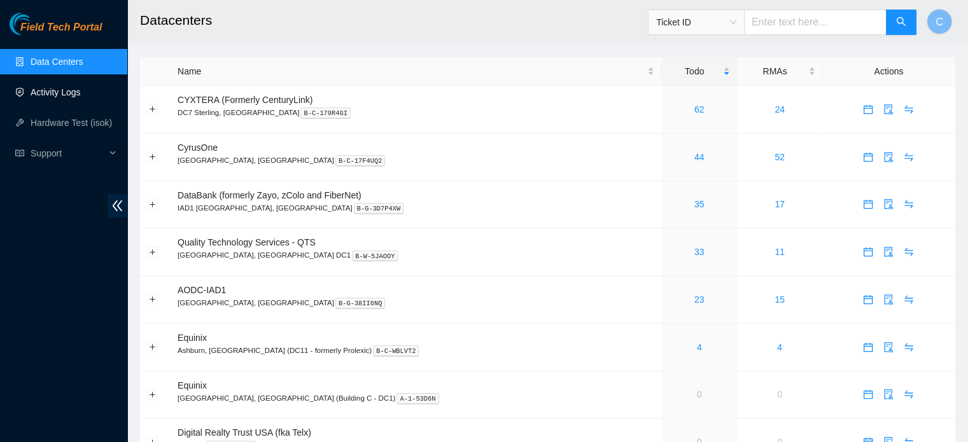
click at [81, 91] on link "Activity Logs" at bounding box center [56, 92] width 50 height 10
click at [81, 88] on link "Activity Logs" at bounding box center [56, 92] width 50 height 10
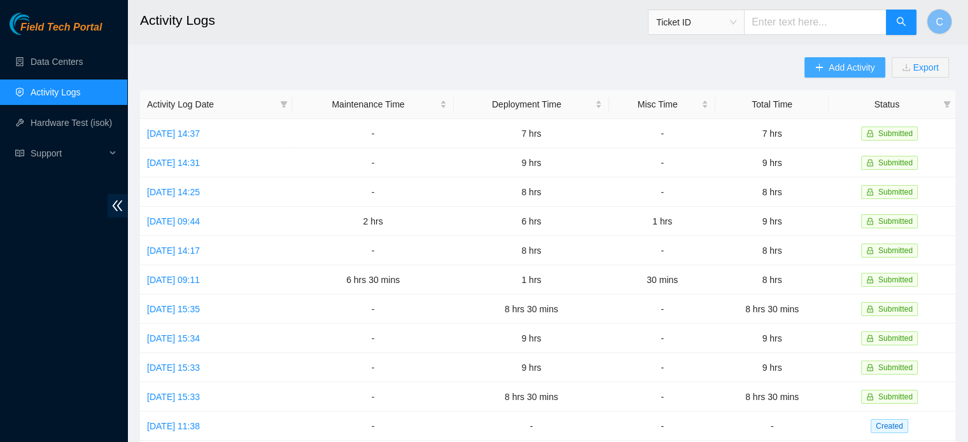
click at [839, 69] on span "Add Activity" at bounding box center [852, 67] width 46 height 14
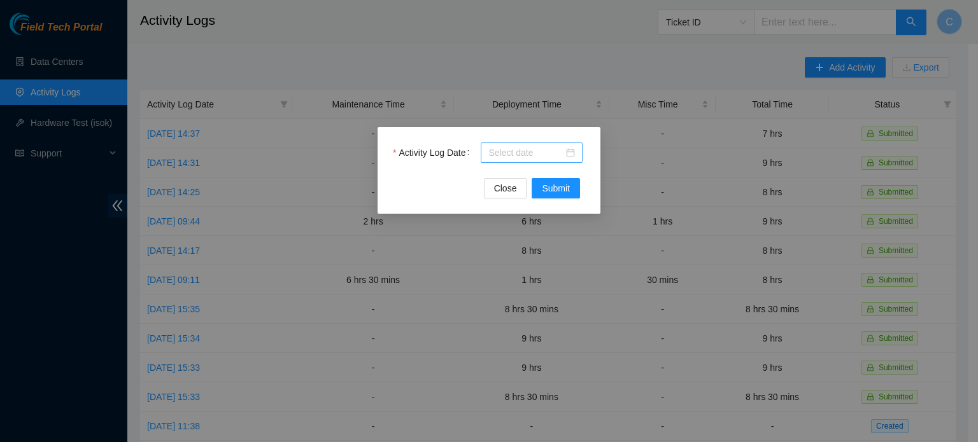
click at [494, 150] on input "Activity Log Date" at bounding box center [525, 153] width 75 height 14
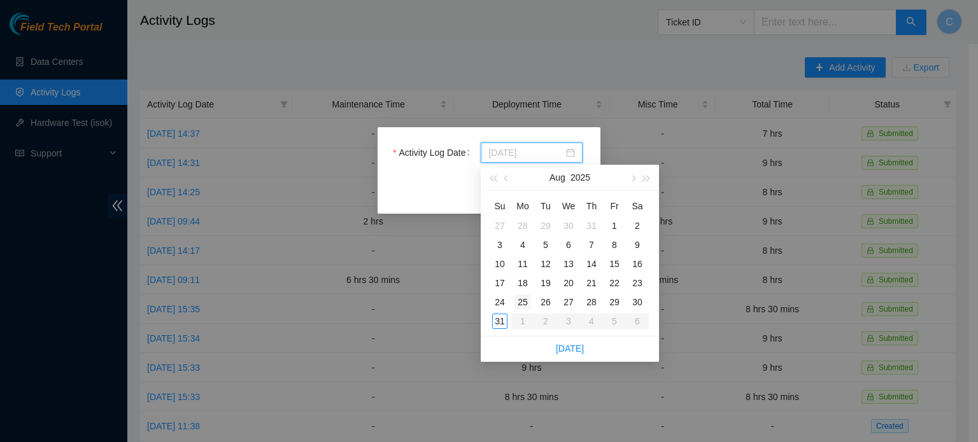
type input "2025-08-25"
click at [521, 304] on div "25" at bounding box center [522, 302] width 15 height 15
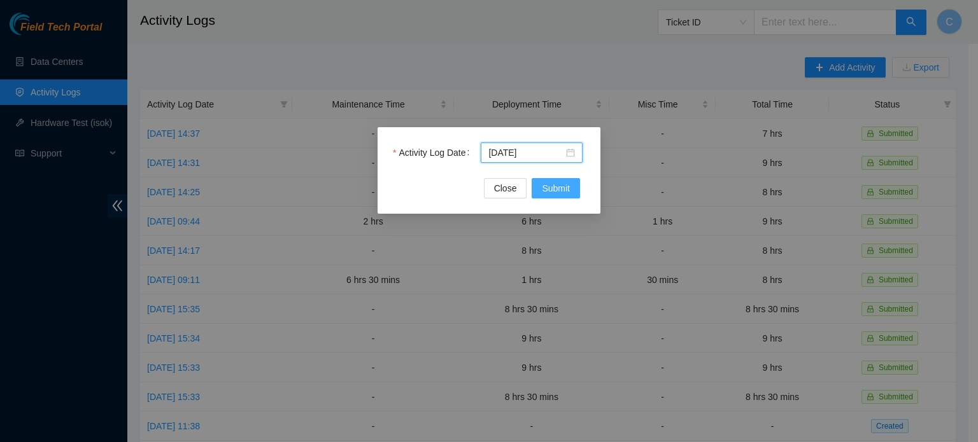
click at [554, 189] on span "Submit" at bounding box center [556, 188] width 28 height 14
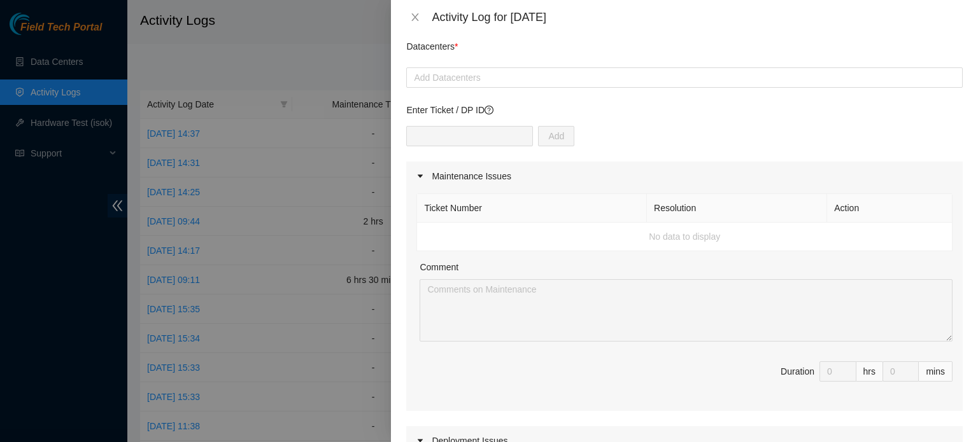
scroll to position [43, 0]
click at [512, 68] on div at bounding box center [684, 75] width 550 height 15
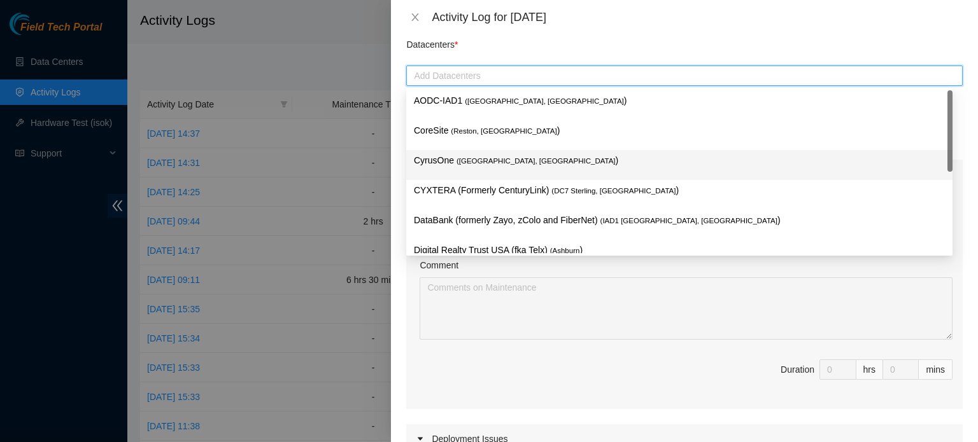
click at [527, 156] on p "CyrusOne ( Sterling, VA )" at bounding box center [679, 160] width 531 height 15
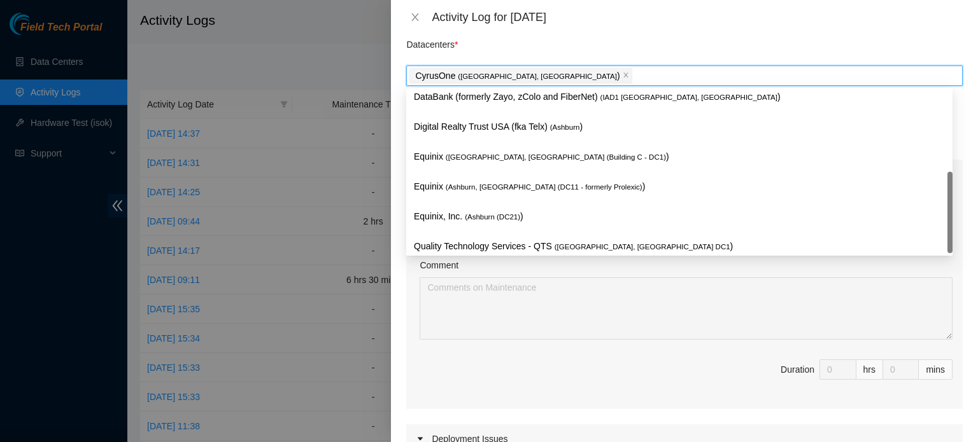
scroll to position [140, 0]
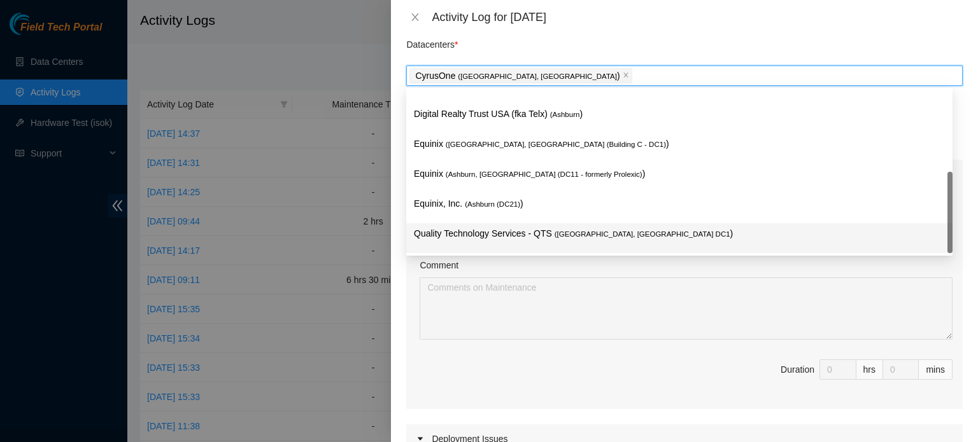
click at [537, 243] on div "Quality Technology Services - QTS ( Ashburn, VA DC1 )" at bounding box center [679, 239] width 531 height 24
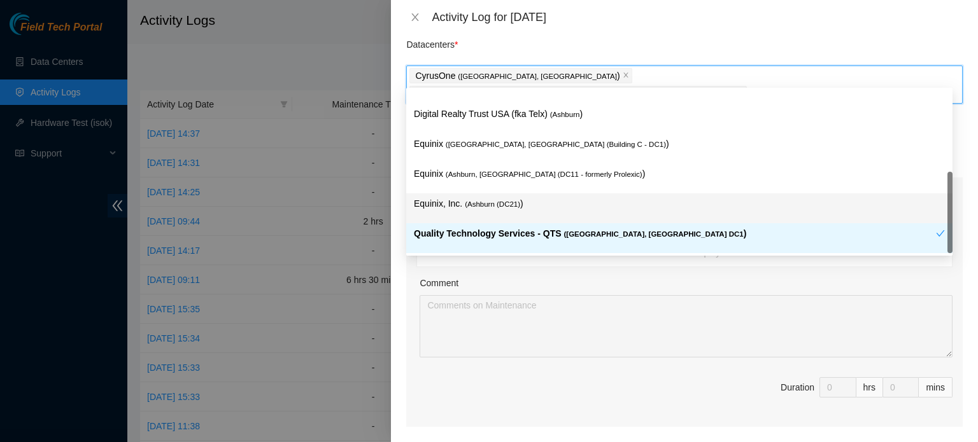
click at [723, 388] on span "Duration 0 hrs 0 mins" at bounding box center [684, 395] width 536 height 36
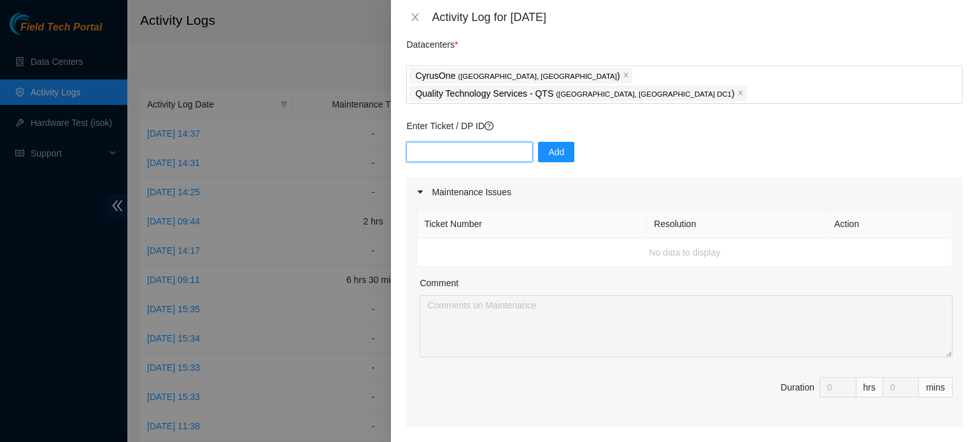
click at [505, 142] on input "text" at bounding box center [469, 152] width 127 height 20
paste input "DP81495"
type input "DP81495"
click at [554, 142] on button "Add" at bounding box center [556, 152] width 36 height 20
click at [495, 142] on input "DP81495" at bounding box center [469, 152] width 127 height 20
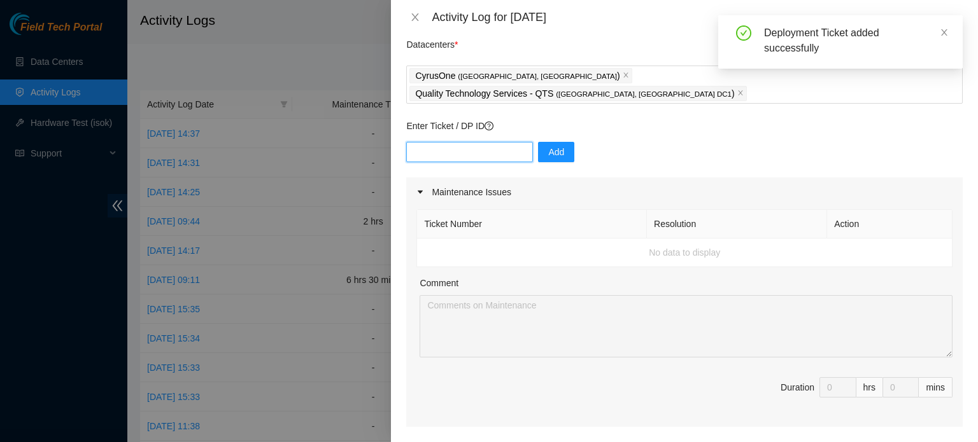
click at [456, 142] on input "text" at bounding box center [469, 152] width 127 height 20
paste input "DP83139"
type input "DP83139"
click at [548, 145] on span "Add" at bounding box center [556, 152] width 16 height 14
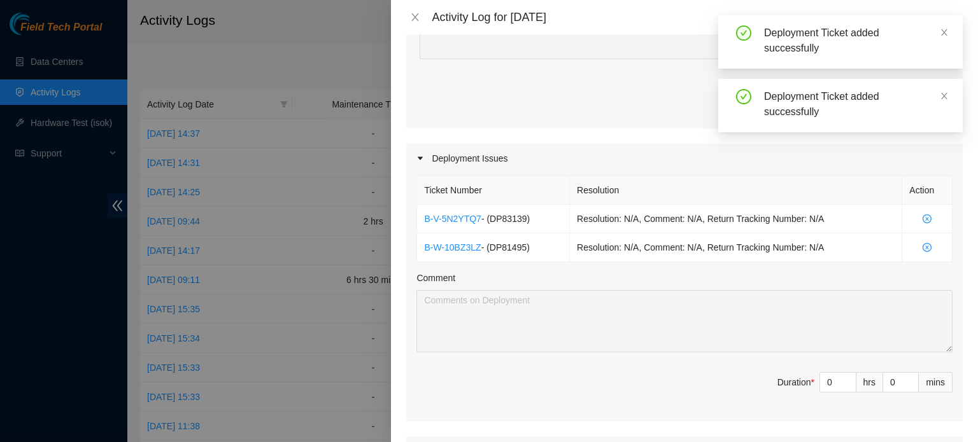
scroll to position [395, 0]
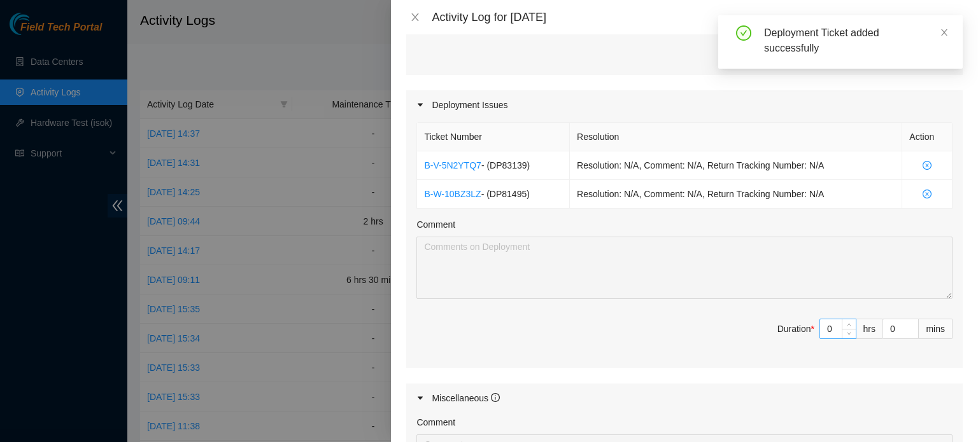
click at [826, 320] on input "0" at bounding box center [838, 329] width 36 height 19
type input "5"
type input "0"
type input "4"
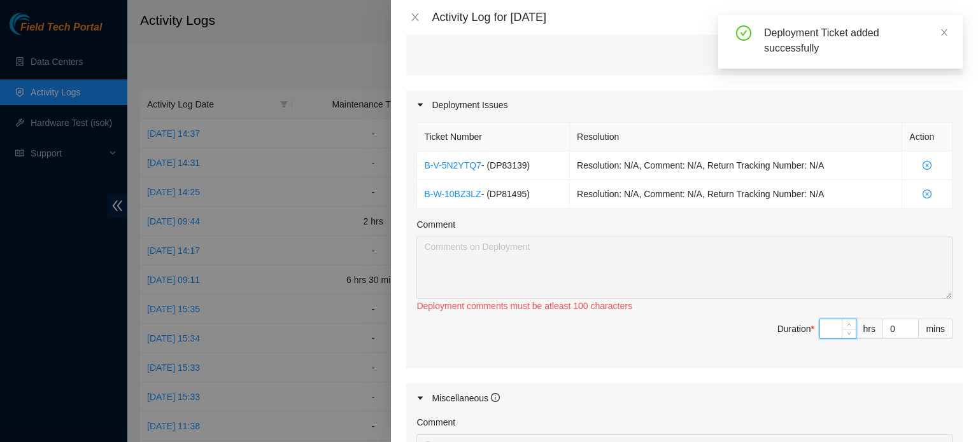
type input "4"
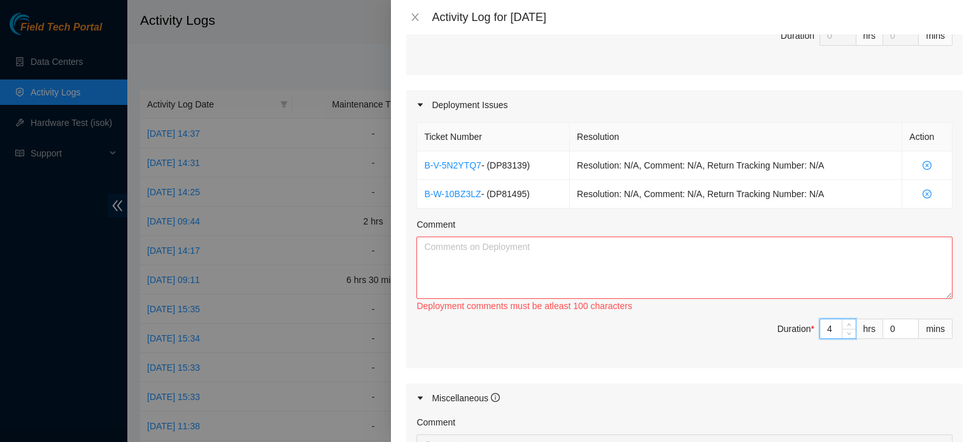
type input "4"
click at [716, 237] on textarea "Comment" at bounding box center [684, 268] width 536 height 62
type textarea "W"
paste textarea "DP83139"
paste textarea "Hey Eric, EOD Report -Prepped and ran all fibers required for this deployment (…"
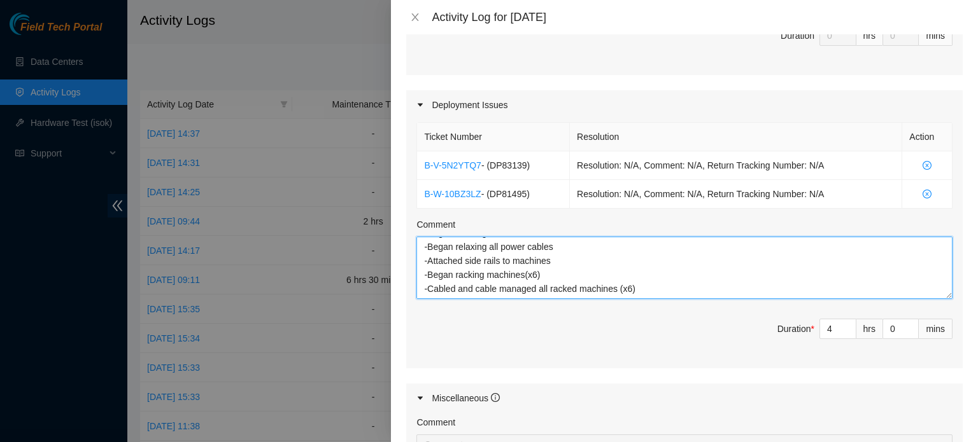
scroll to position [164, 0]
paste textarea "DP81495"
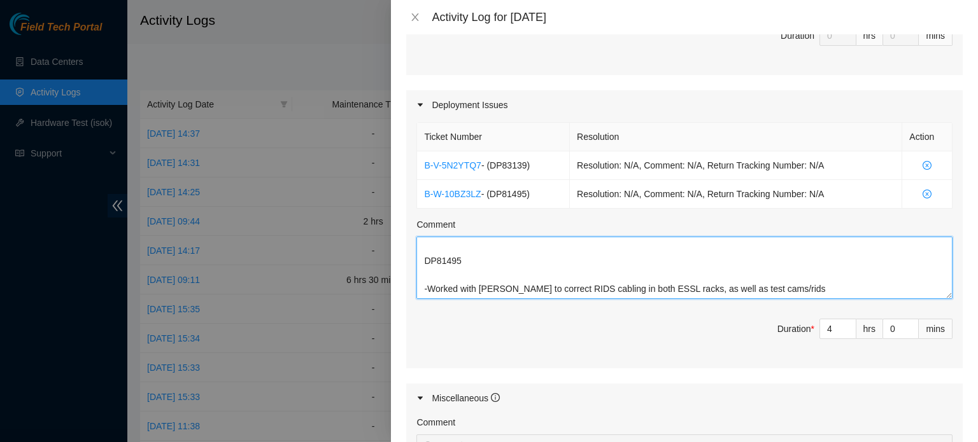
scroll to position [631, 0]
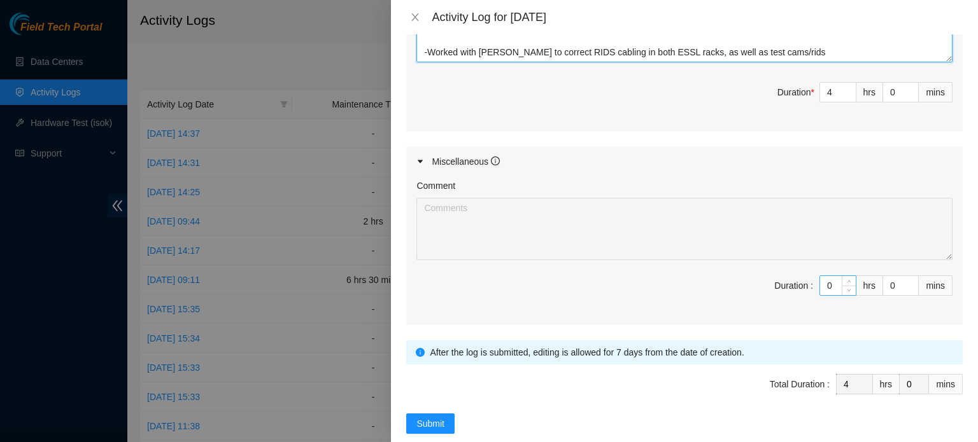
type textarea "DP83139 -Hey Eric, EOD Report -Prepped and ran all fibers required for this dep…"
click at [822, 276] on input "0" at bounding box center [838, 285] width 36 height 19
type input "1"
type input "5"
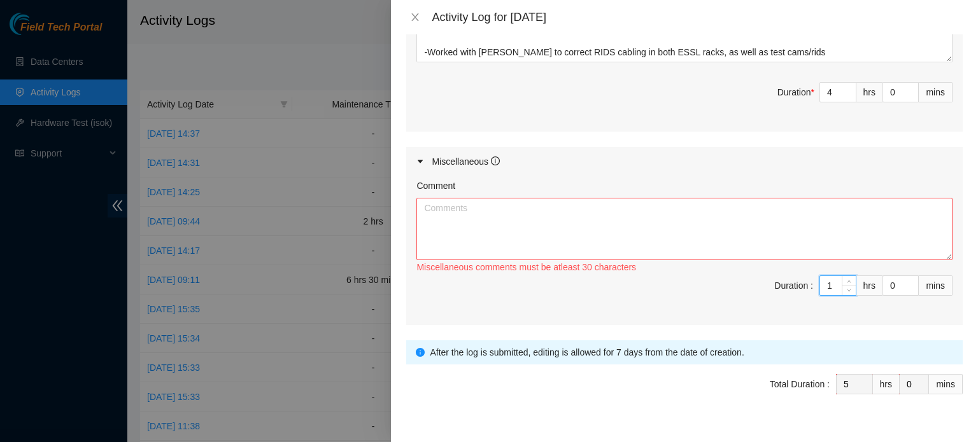
type input "1"
click at [742, 211] on textarea "Comment" at bounding box center [684, 229] width 536 height 62
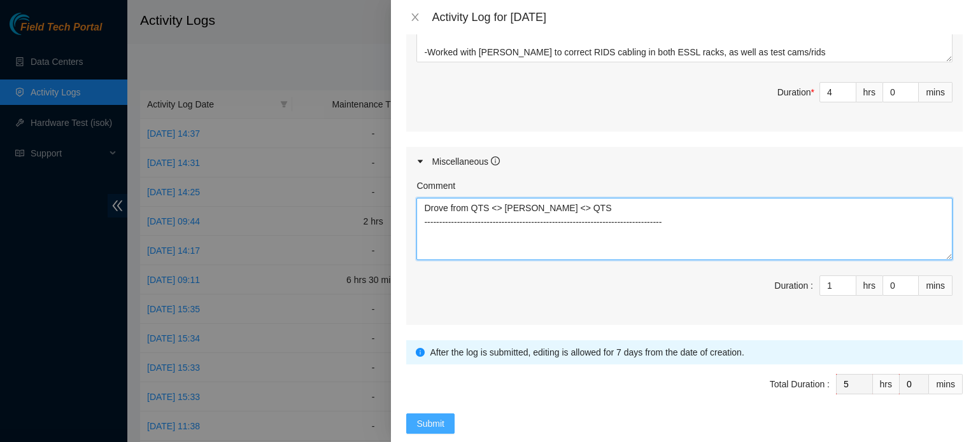
type textarea "Drove from QTS <> Cyrus <> QTS ------------------------------------------------…"
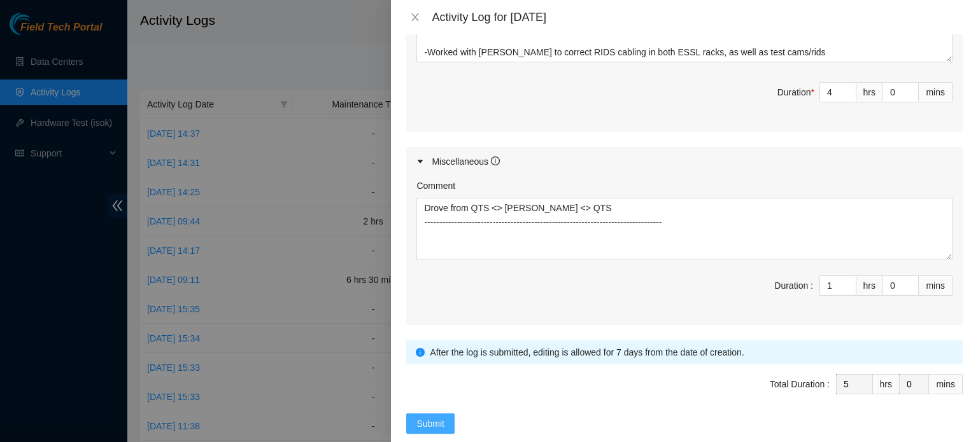
click at [437, 417] on span "Submit" at bounding box center [430, 424] width 28 height 14
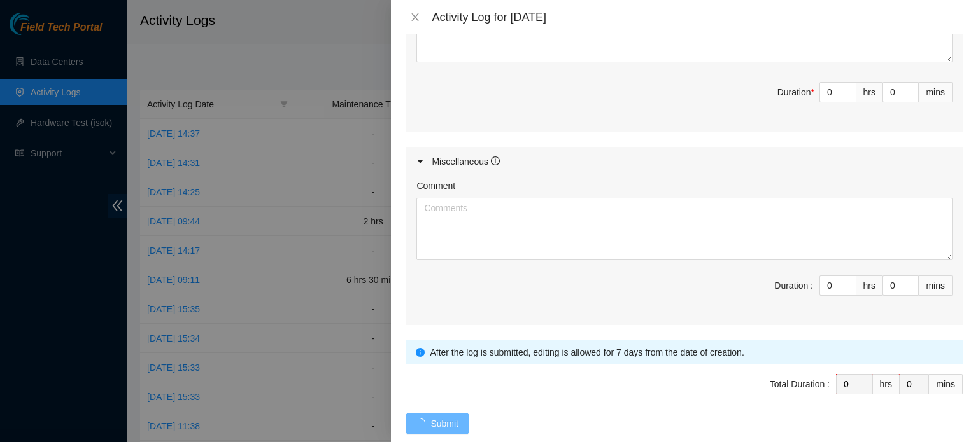
scroll to position [0, 0]
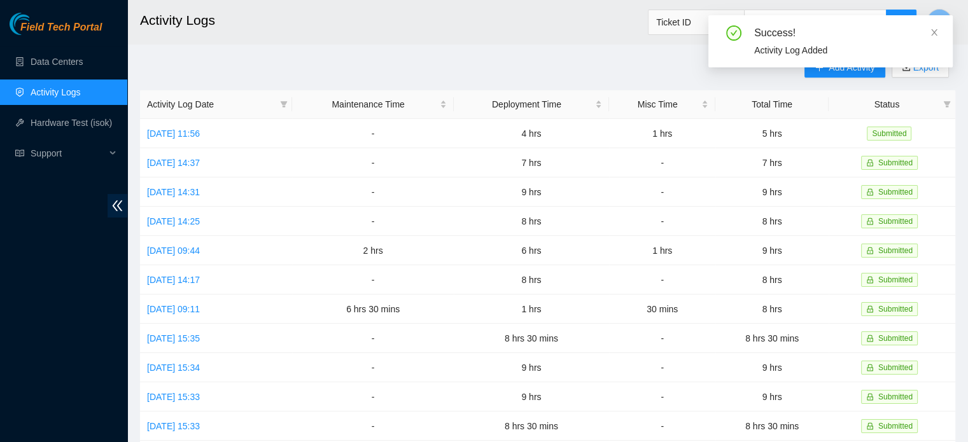
click at [830, 71] on div "Success! Activity Log Added" at bounding box center [830, 46] width 244 height 62
click at [933, 32] on icon "close" at bounding box center [934, 32] width 9 height 9
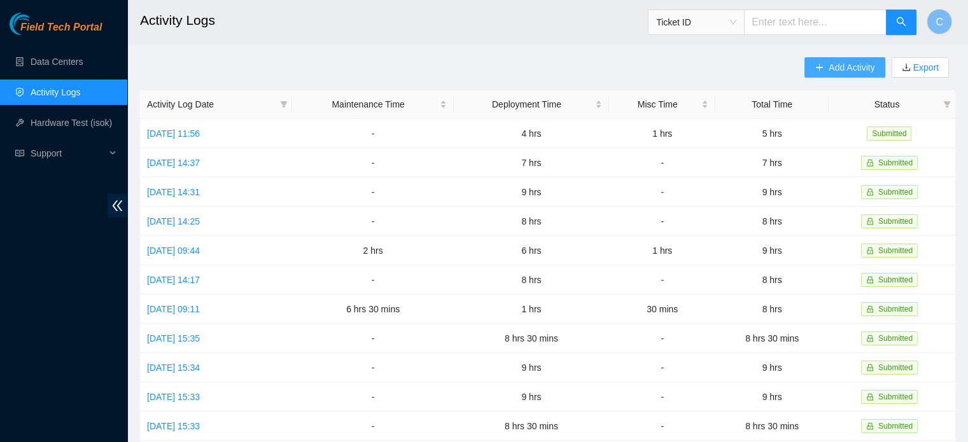
click at [835, 62] on span "Add Activity" at bounding box center [852, 67] width 46 height 14
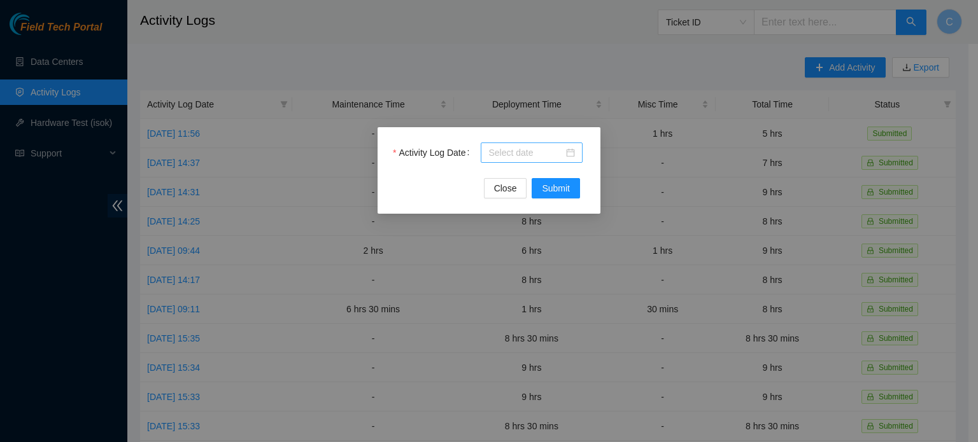
click at [507, 150] on input "Activity Log Date" at bounding box center [525, 153] width 75 height 14
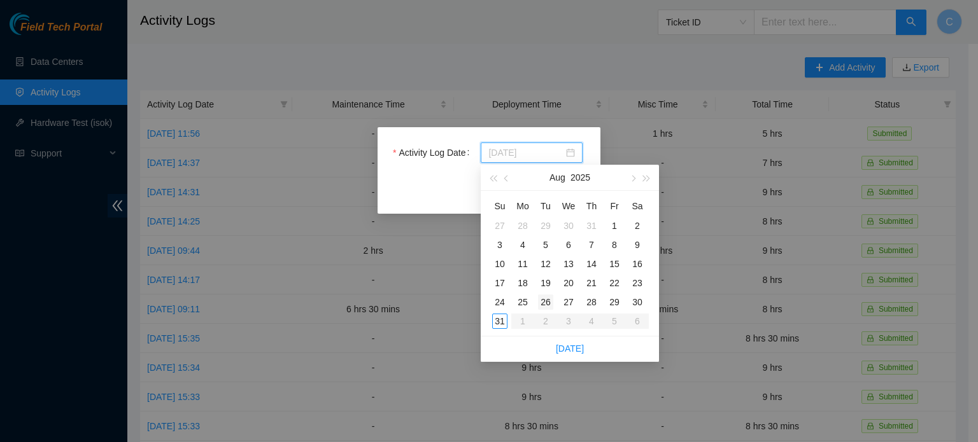
type input "2025-08-26"
click at [545, 303] on div "26" at bounding box center [545, 302] width 15 height 15
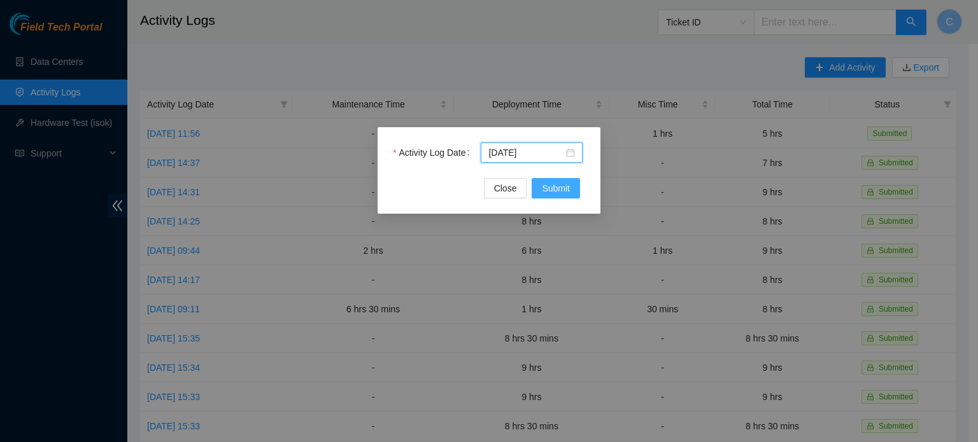
click at [562, 183] on span "Submit" at bounding box center [556, 188] width 28 height 14
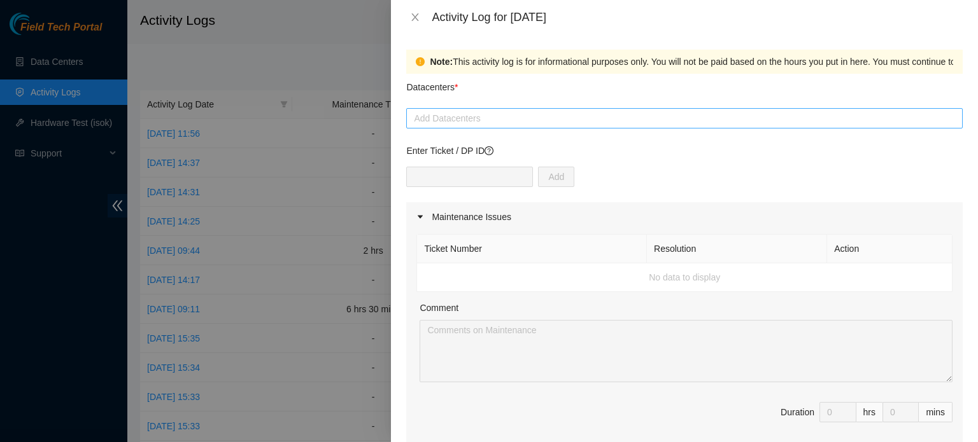
click at [496, 116] on div at bounding box center [684, 118] width 550 height 15
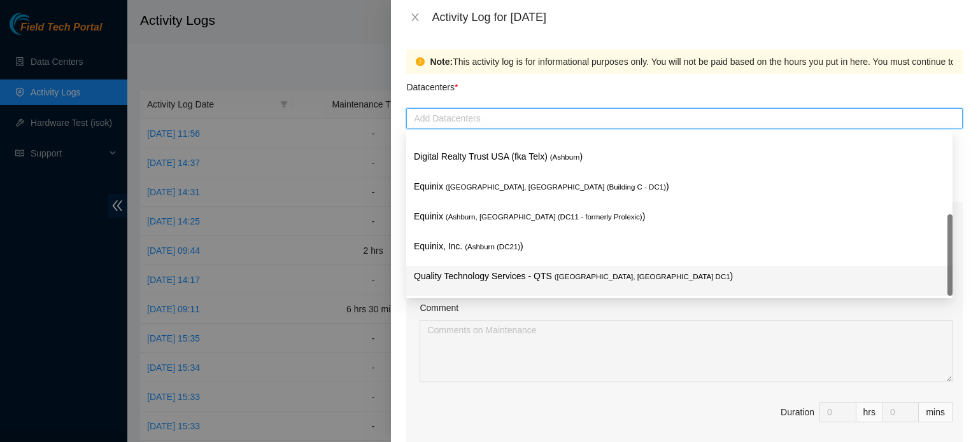
scroll to position [139, 0]
click at [523, 278] on p "Quality Technology Services - QTS ( Ashburn, VA DC1 )" at bounding box center [679, 276] width 531 height 15
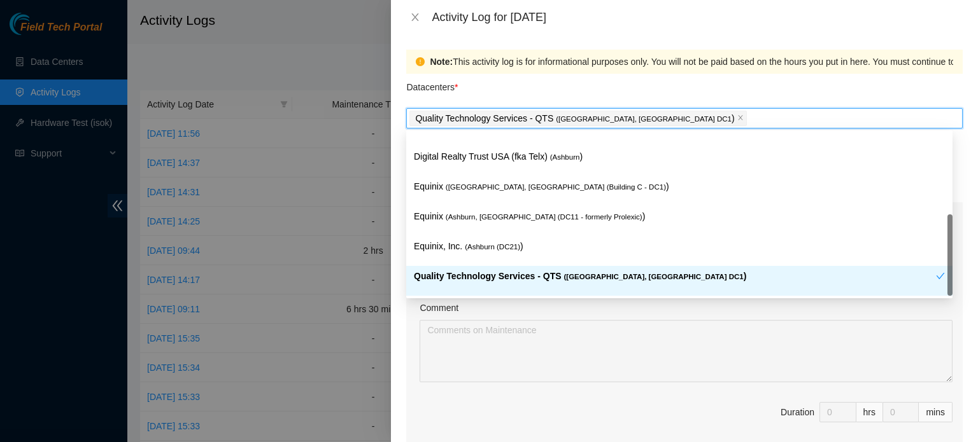
click at [527, 402] on span "Duration 0 hrs 0 mins" at bounding box center [684, 420] width 536 height 36
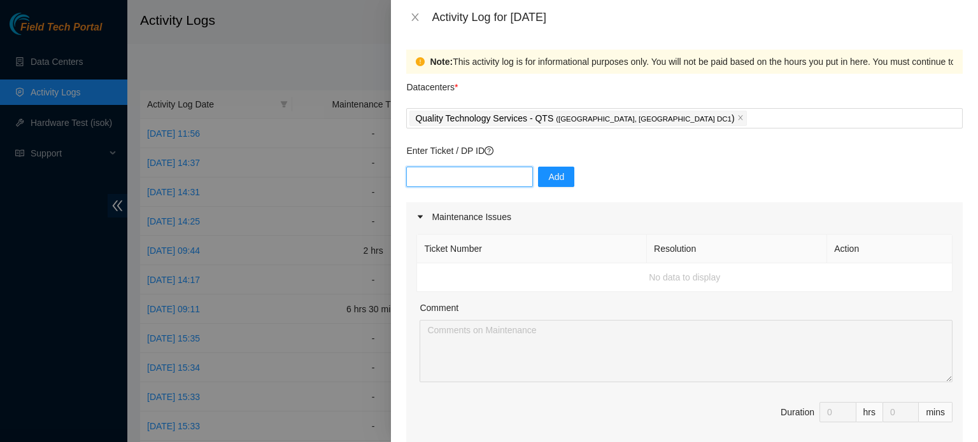
click at [469, 183] on input "text" at bounding box center [469, 177] width 127 height 20
paste input "DP83139"
type input "DP83139"
click at [548, 181] on span "Add" at bounding box center [556, 177] width 16 height 14
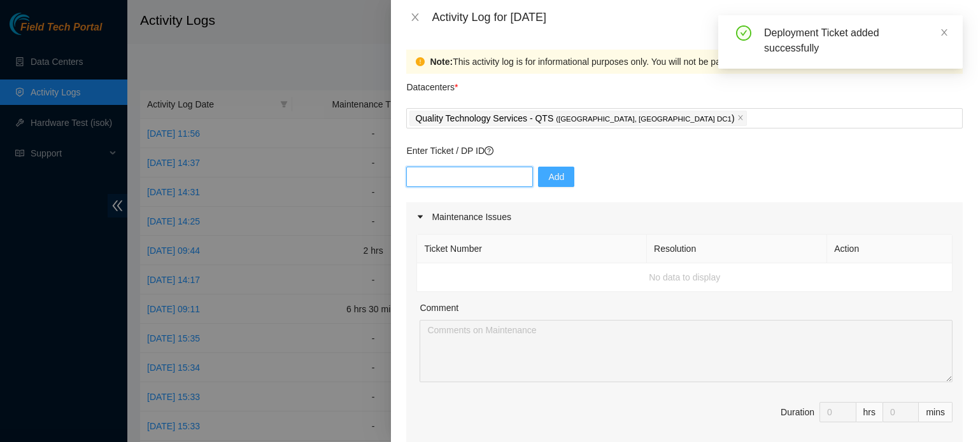
click at [487, 181] on input "text" at bounding box center [469, 177] width 127 height 20
paste input "DP83139"
type input "DP83140"
click at [548, 181] on span "Add" at bounding box center [556, 177] width 16 height 14
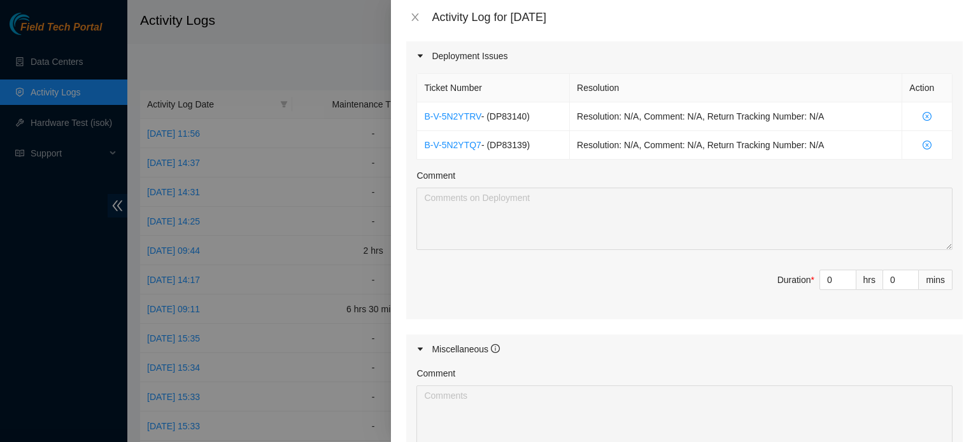
scroll to position [425, 0]
click at [827, 274] on input "0" at bounding box center [838, 280] width 36 height 19
type input "9"
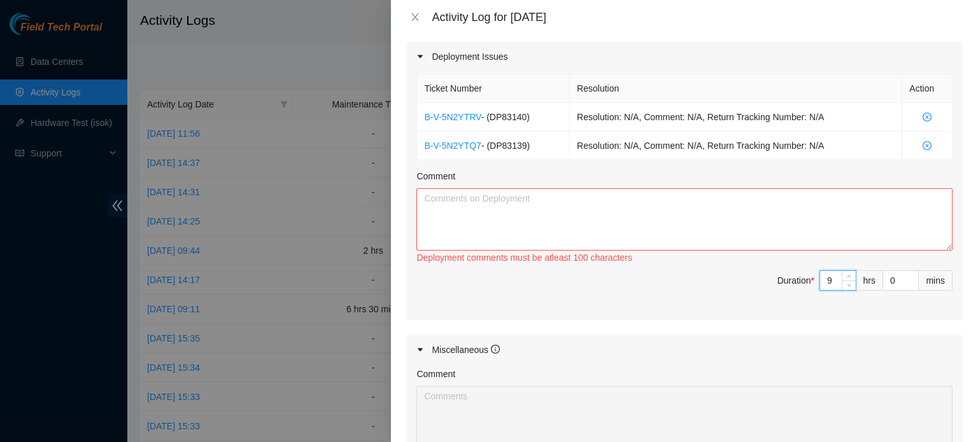
type input "9"
click at [674, 203] on textarea "Comment" at bounding box center [684, 219] width 536 height 62
paste textarea "Hey Team, EOD Update: -Received PDU's, prepped and mounted in rack -Plugged in …"
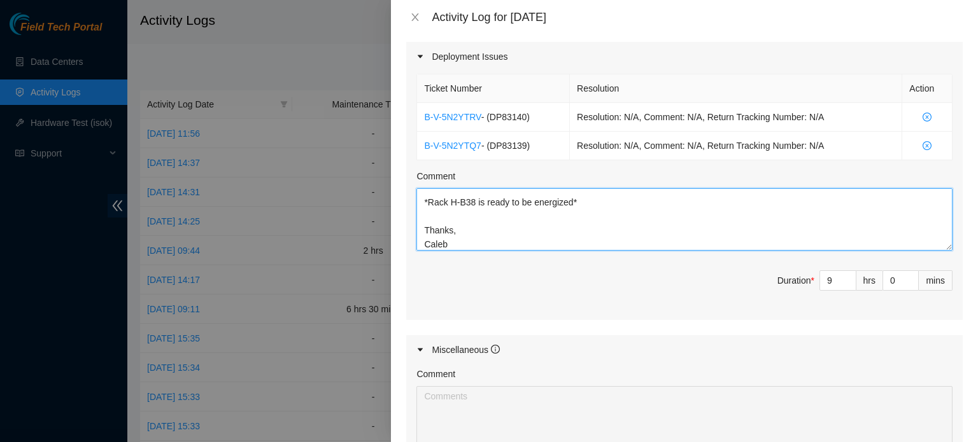
scroll to position [0, 0]
drag, startPoint x: 489, startPoint y: 234, endPoint x: 386, endPoint y: 174, distance: 119.2
click at [386, 174] on div "Activity Log for 26-08-2025 Note: This activity log is for informational purpos…" at bounding box center [489, 221] width 978 height 442
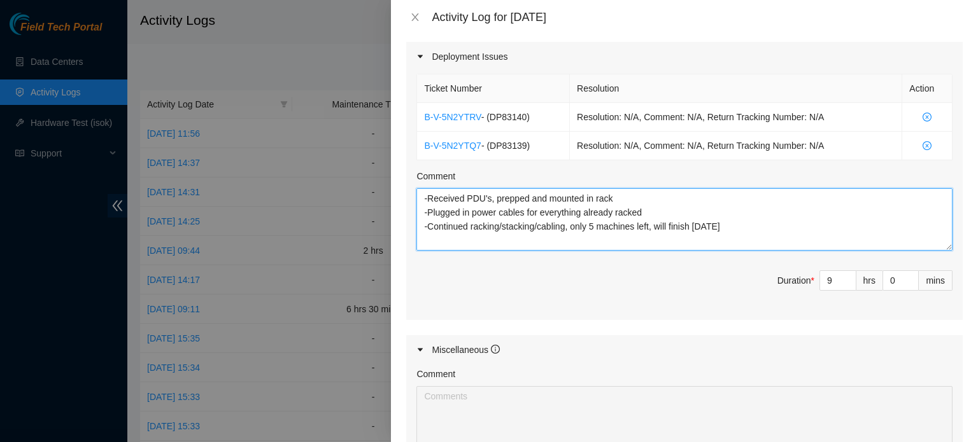
paste textarea "DP83139"
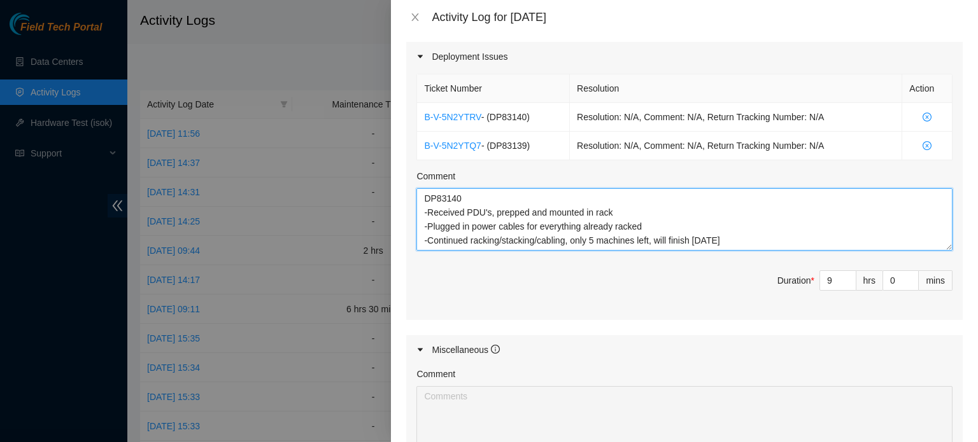
scroll to position [84, 0]
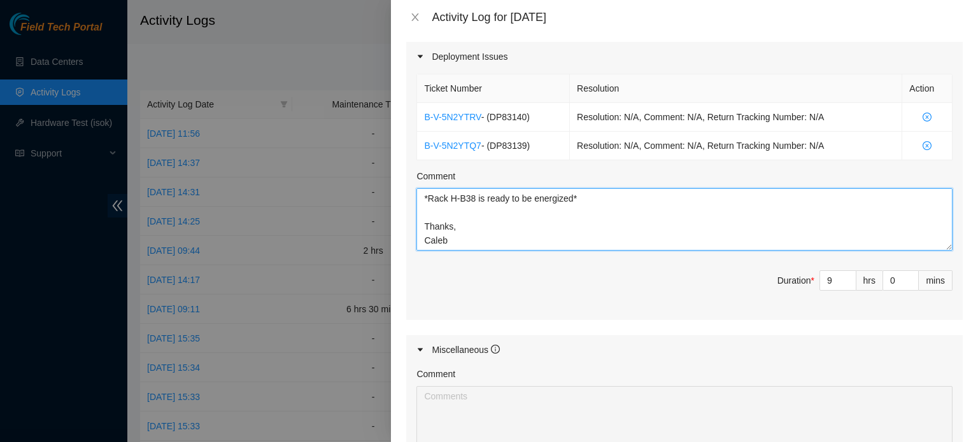
drag, startPoint x: 541, startPoint y: 240, endPoint x: 435, endPoint y: 218, distance: 107.9
click at [435, 218] on textarea "DP83140 -Received PDU's, prepped and mounted in rack -Plugged in power cables f…" at bounding box center [684, 219] width 536 height 62
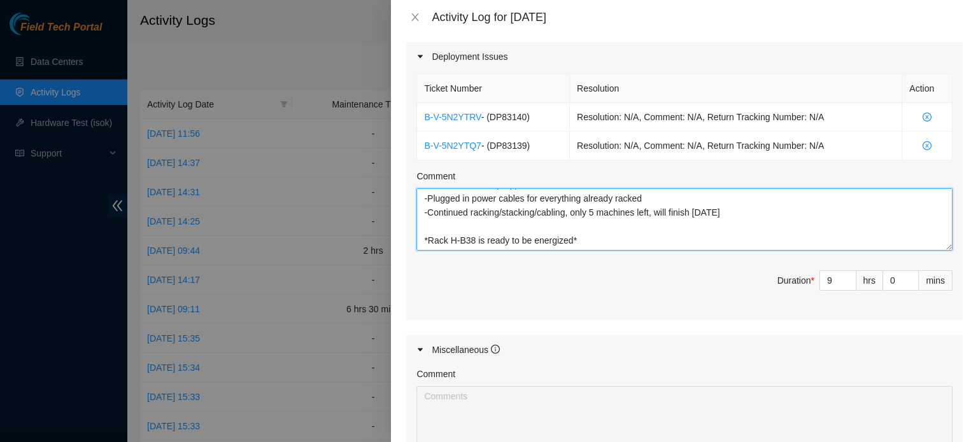
paste textarea "DP83139"
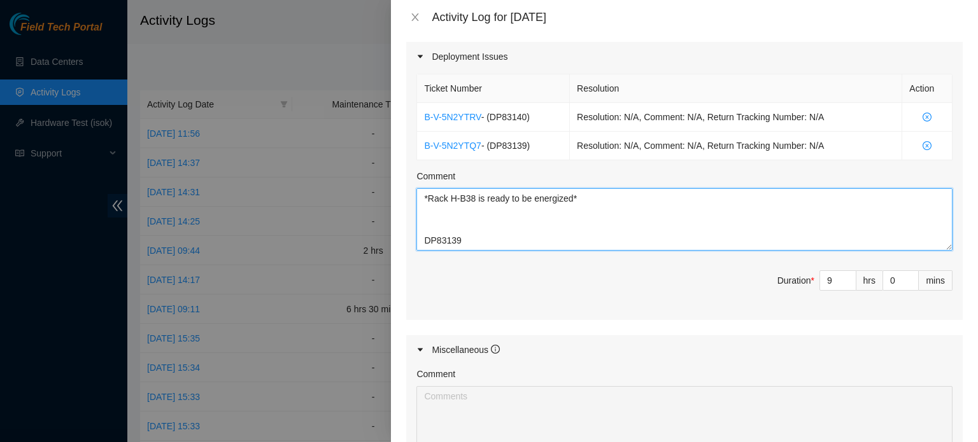
scroll to position [108, 0]
paste textarea "Hey Eric, EOD Report: -Received 4x PDU's from the LD for this DP and Thevidu's …"
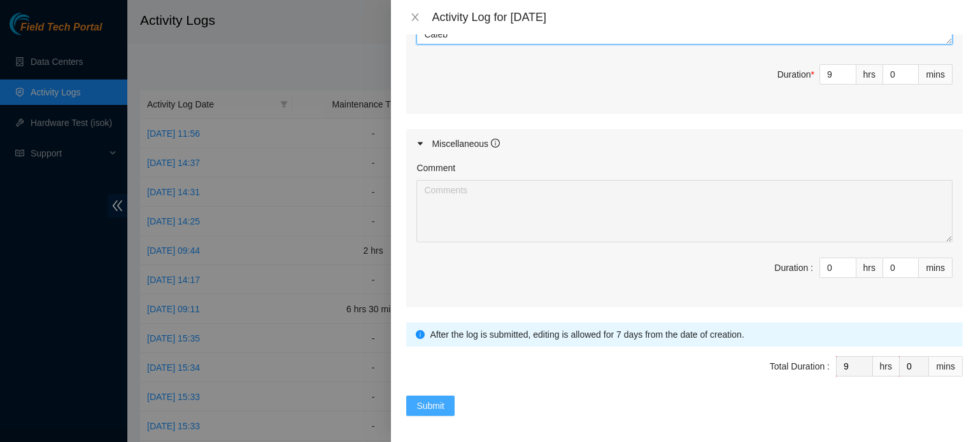
type textarea "DP83140 -Received PDU's, prepped and mounted in rack -Plugged in power cables f…"
click at [440, 404] on span "Submit" at bounding box center [430, 406] width 28 height 14
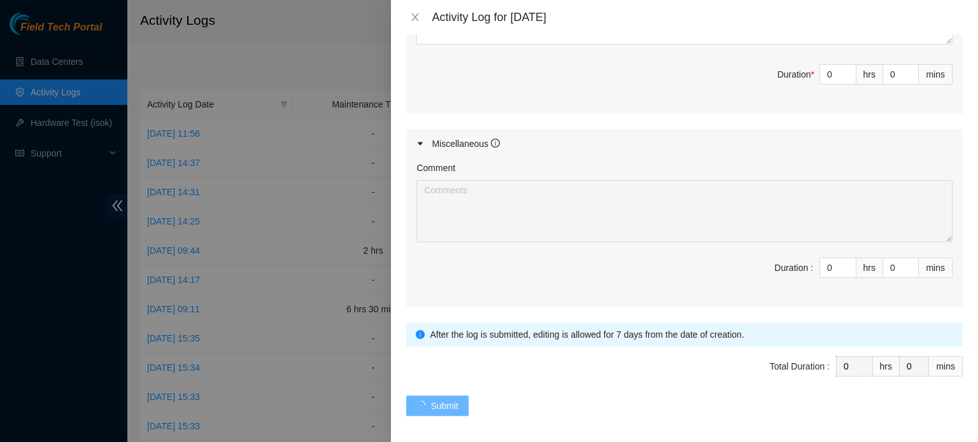
scroll to position [0, 0]
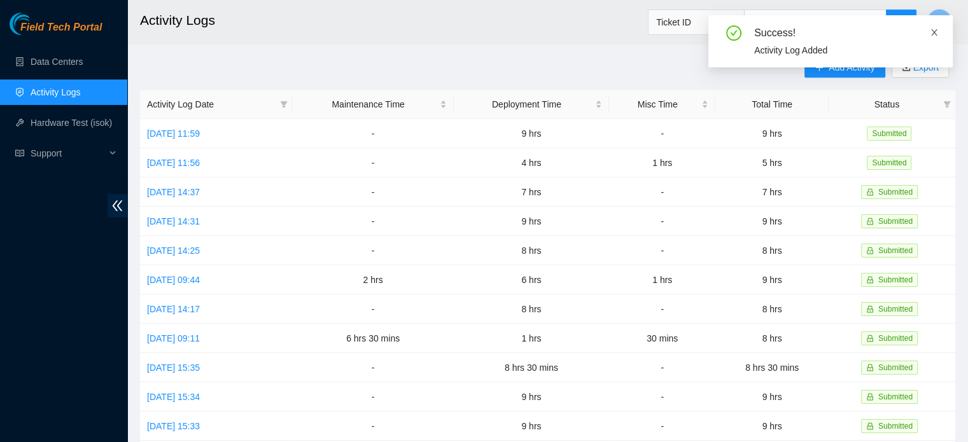
click at [935, 30] on icon "close" at bounding box center [934, 32] width 9 height 9
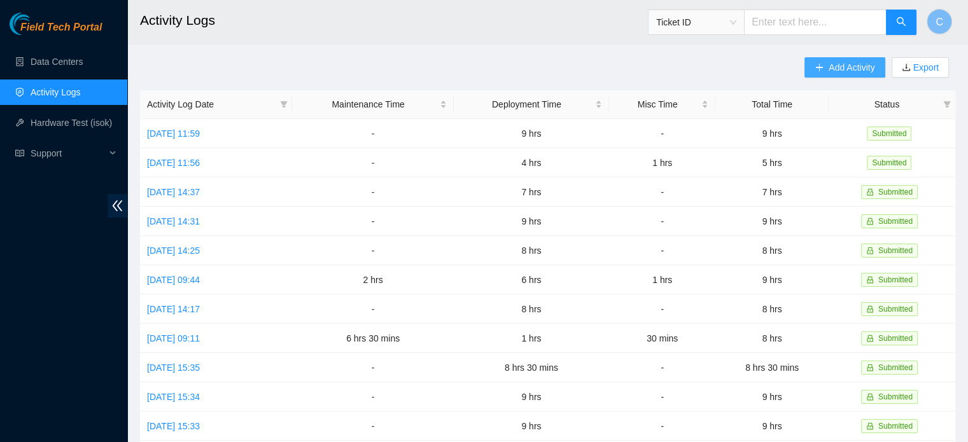
click at [846, 71] on span "Add Activity" at bounding box center [852, 67] width 46 height 14
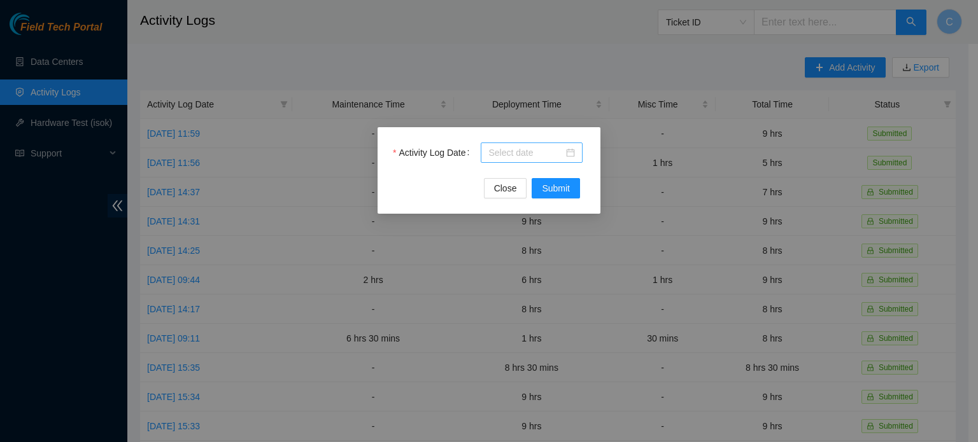
click at [537, 144] on div at bounding box center [532, 153] width 102 height 20
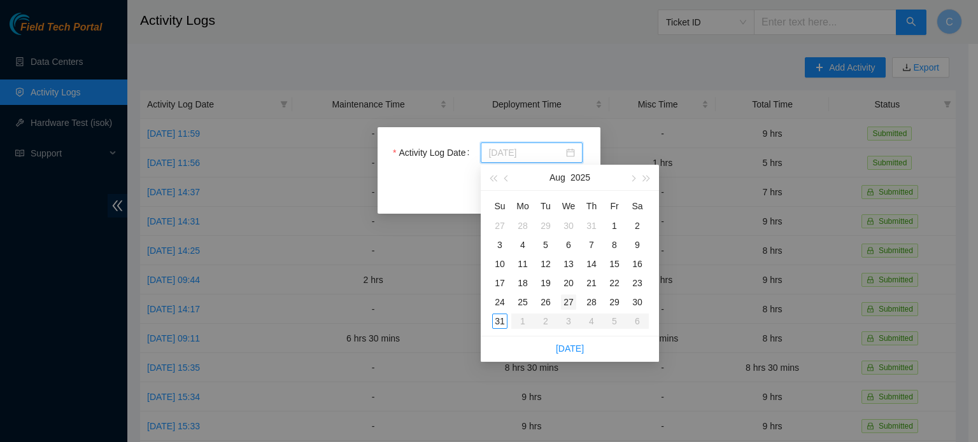
type input "2025-08-27"
click at [567, 302] on div "27" at bounding box center [568, 302] width 15 height 15
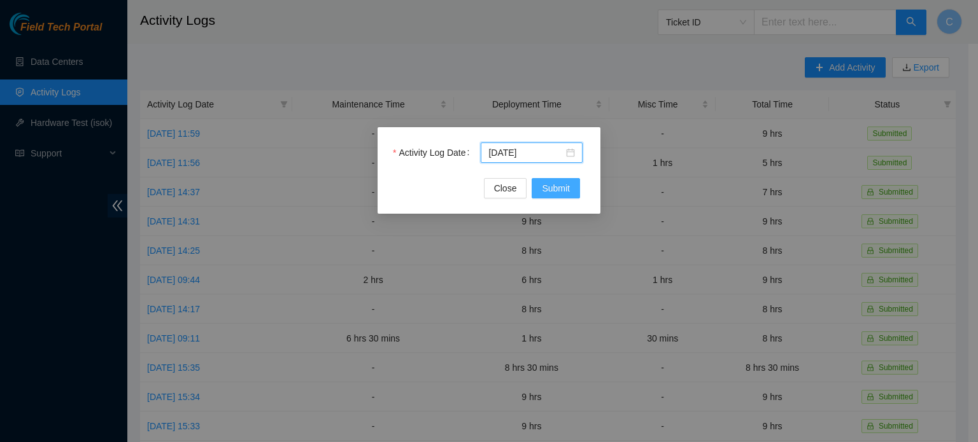
click at [547, 188] on span "Submit" at bounding box center [556, 188] width 28 height 14
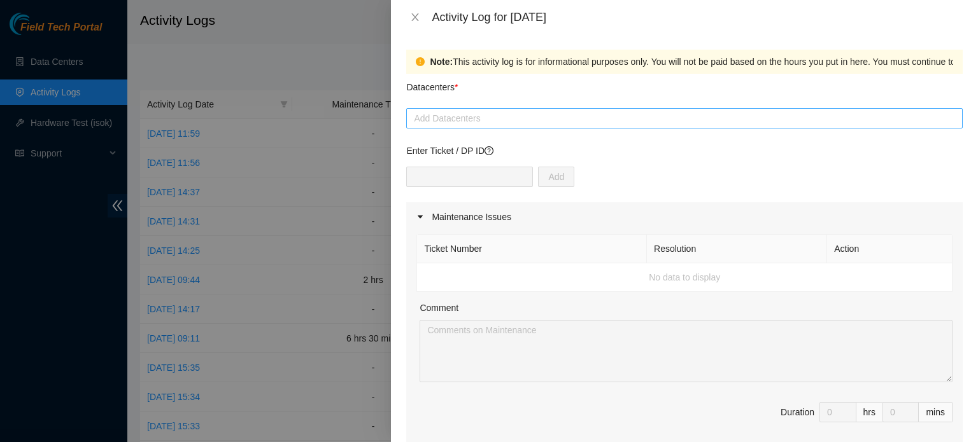
click at [509, 122] on div at bounding box center [684, 118] width 550 height 15
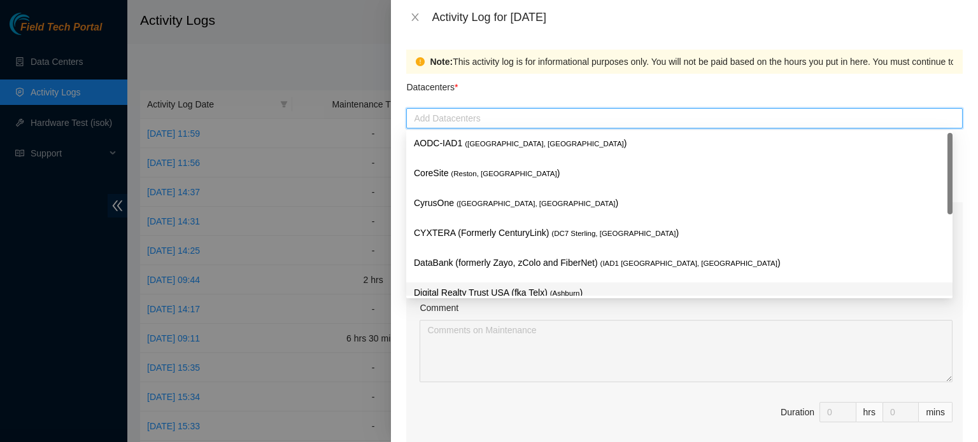
scroll to position [140, 0]
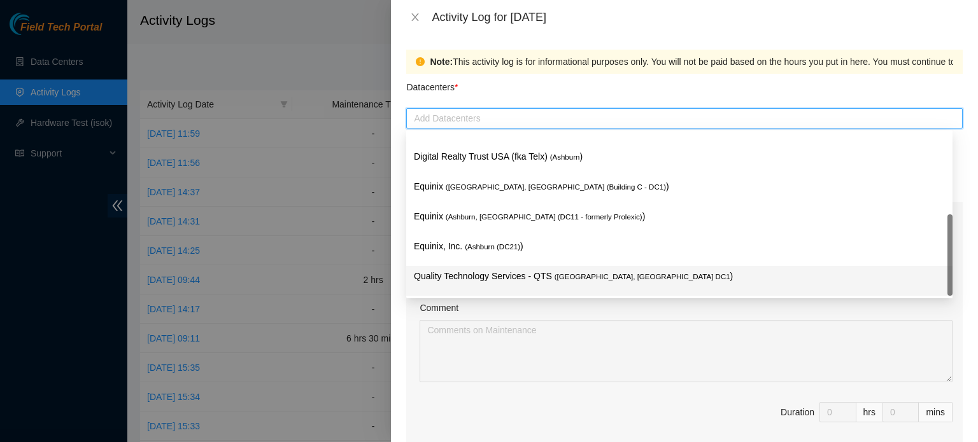
click at [503, 282] on p "Quality Technology Services - QTS ( Ashburn, VA DC1 )" at bounding box center [679, 276] width 531 height 15
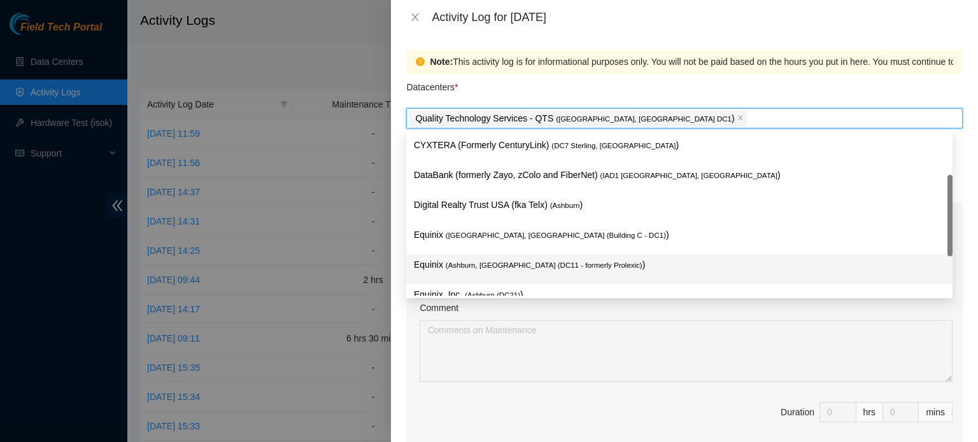
scroll to position [50, 0]
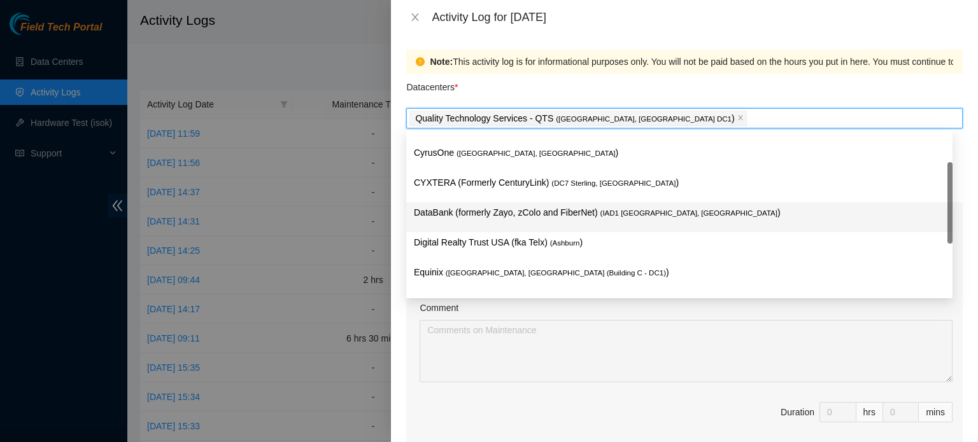
click at [562, 211] on p "DataBank (formerly Zayo, zColo and FiberNet) ( IAD1 Ashburn, VA )" at bounding box center [679, 213] width 531 height 15
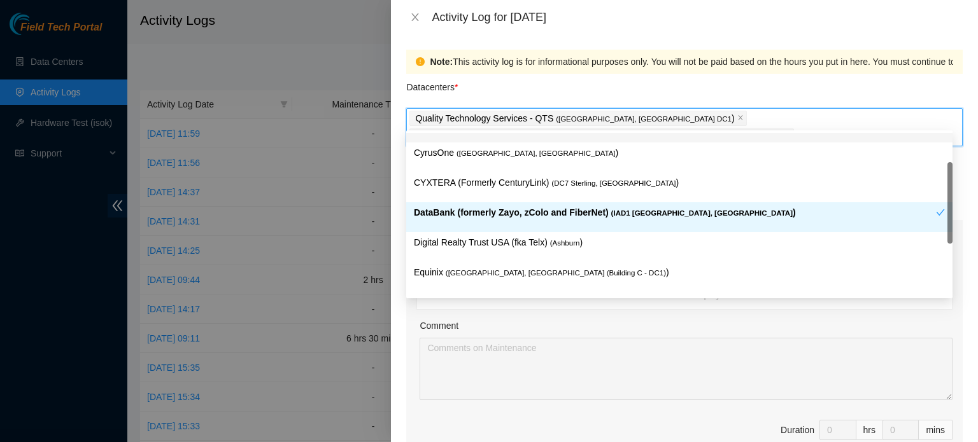
click at [736, 76] on div "Datacenters *" at bounding box center [684, 91] width 556 height 34
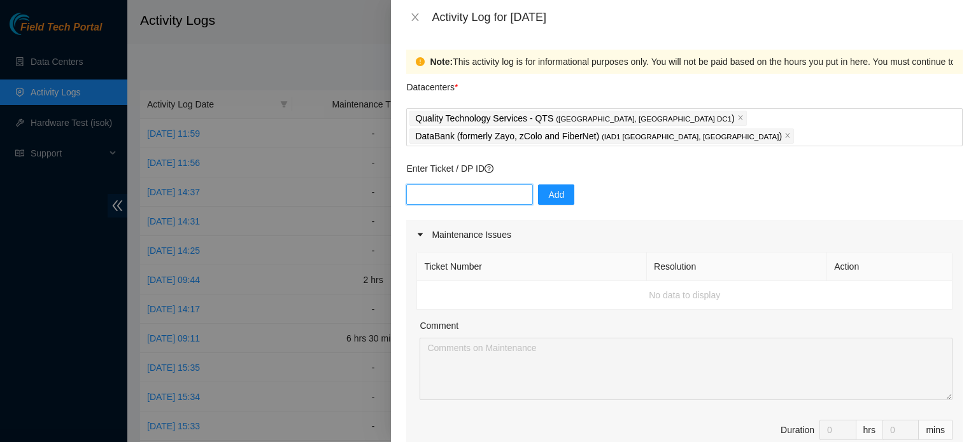
click at [480, 185] on input "text" at bounding box center [469, 195] width 127 height 20
paste input "Hey Eric, EOD Report: -Received 4x PDU's from the LD for this DP and Thevidu's …"
type input "Hey Eric, EOD Report: -Received 4x PDU's from the LD for this DP and Thevidu's …"
paste input "DP83139"
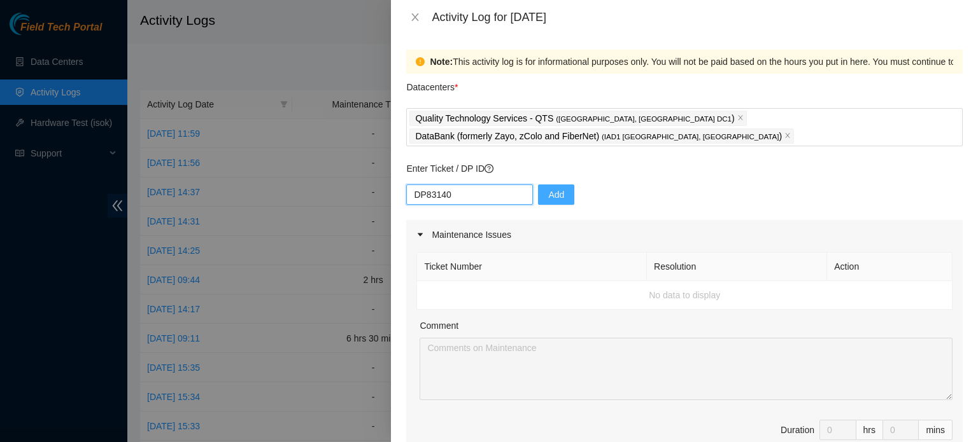
type input "DP83140"
click at [548, 188] on span "Add" at bounding box center [556, 195] width 16 height 14
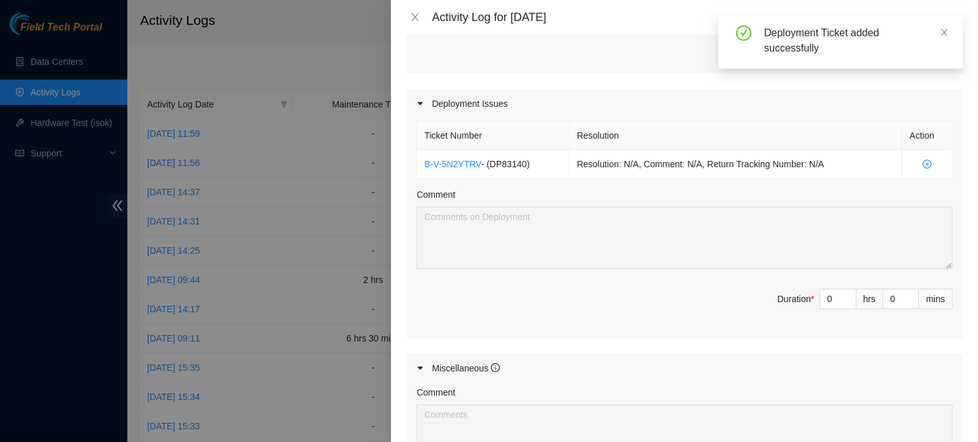
scroll to position [401, 0]
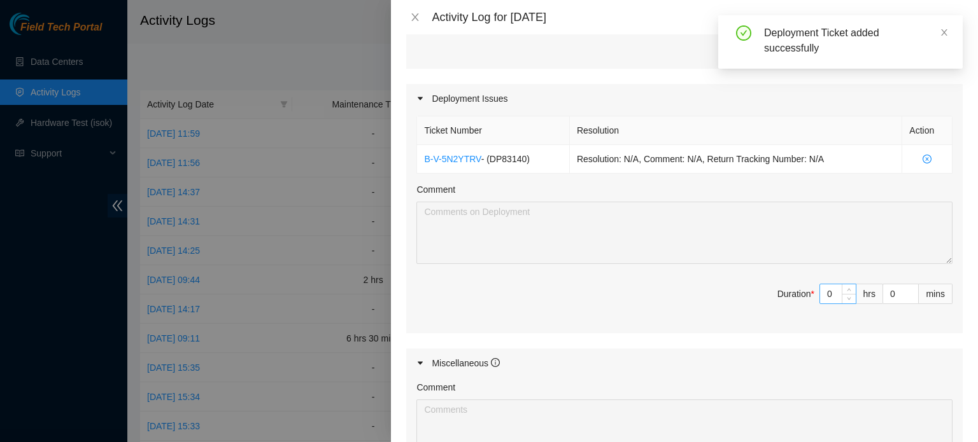
click at [823, 285] on input "0" at bounding box center [838, 294] width 36 height 19
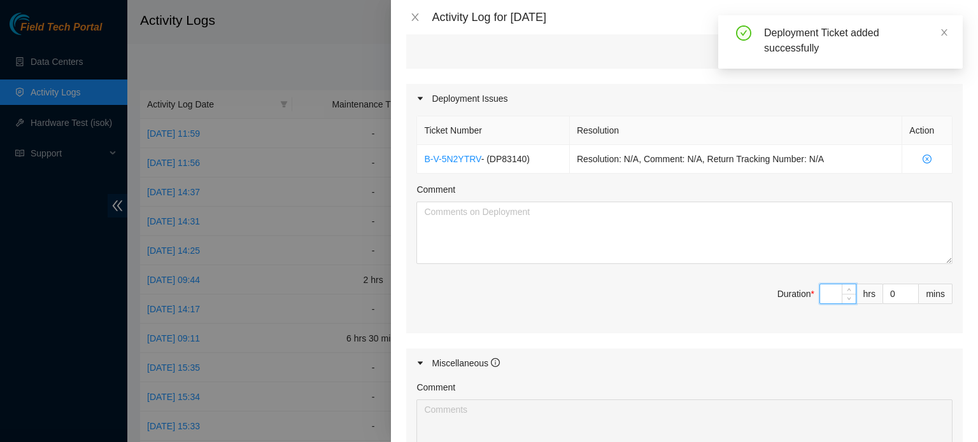
type input "4"
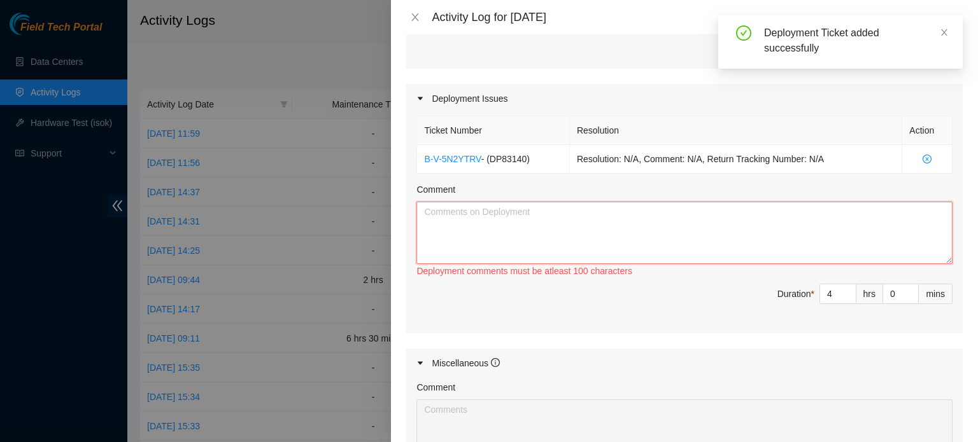
click at [703, 219] on textarea "Comment" at bounding box center [684, 233] width 536 height 62
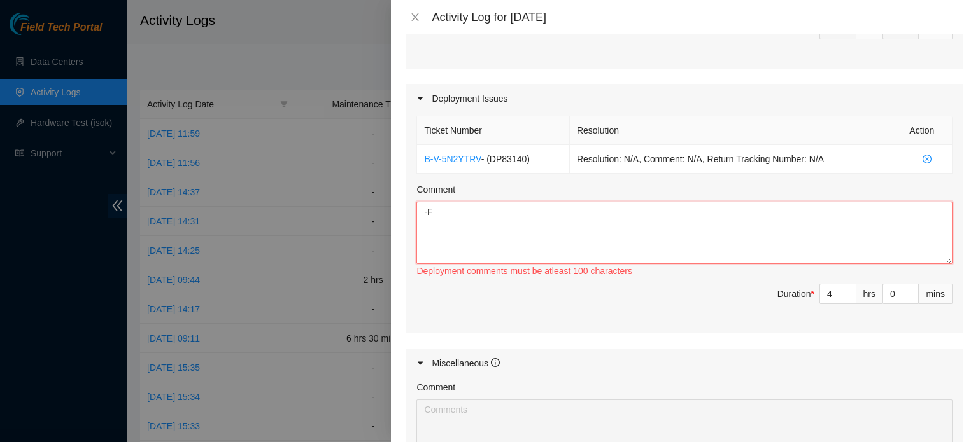
type textarea "-"
paste textarea "DP83139"
paste textarea "DP83345"
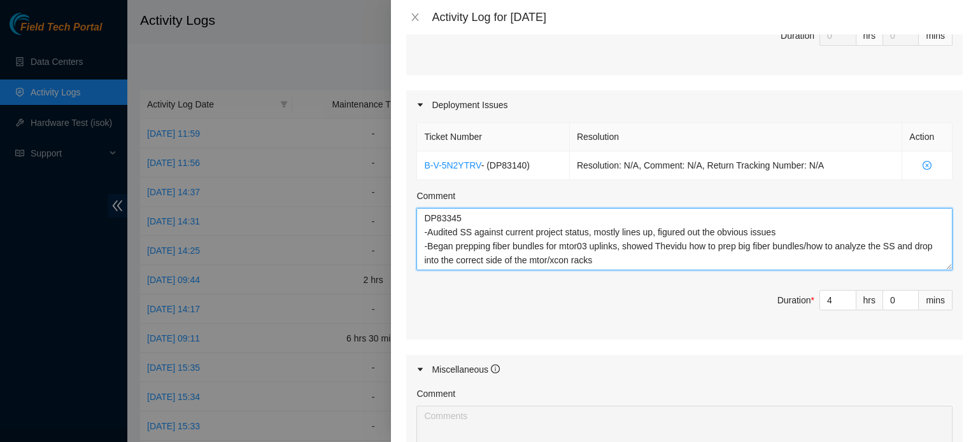
scroll to position [393, 0]
type textarea "DP83140 -Finished racking/cabling all machines DP83345 -Audited SS against curr…"
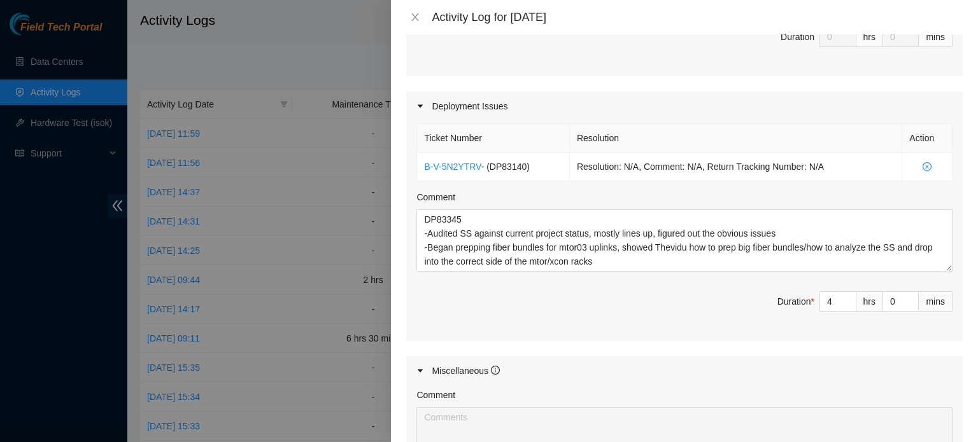
click at [899, 328] on div "Maintenance Issues Ticket Number Resolution Action No data to display Comment D…" at bounding box center [684, 181] width 556 height 708
drag, startPoint x: 830, startPoint y: 279, endPoint x: 761, endPoint y: 289, distance: 70.1
click at [761, 292] on span "Duration * 4 hrs 0 mins" at bounding box center [684, 310] width 536 height 36
drag, startPoint x: 823, startPoint y: 280, endPoint x: 782, endPoint y: 289, distance: 42.3
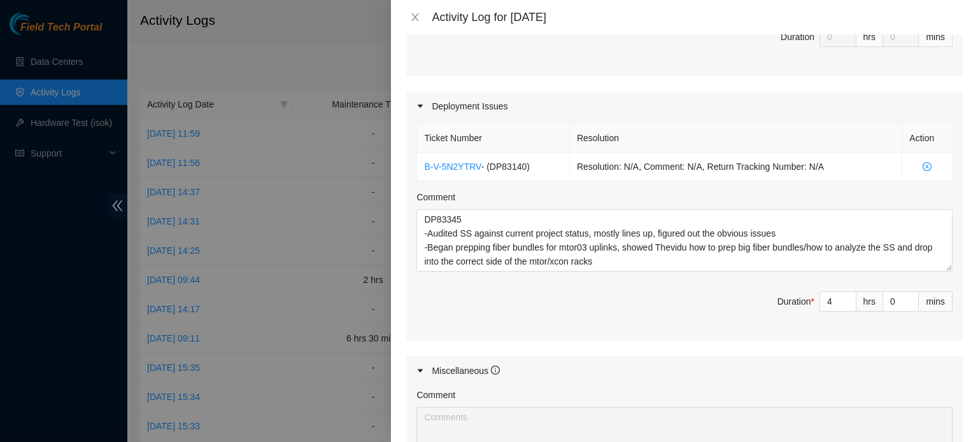
click at [782, 292] on span "Duration * 4 hrs 0 mins" at bounding box center [684, 310] width 536 height 36
type input "0"
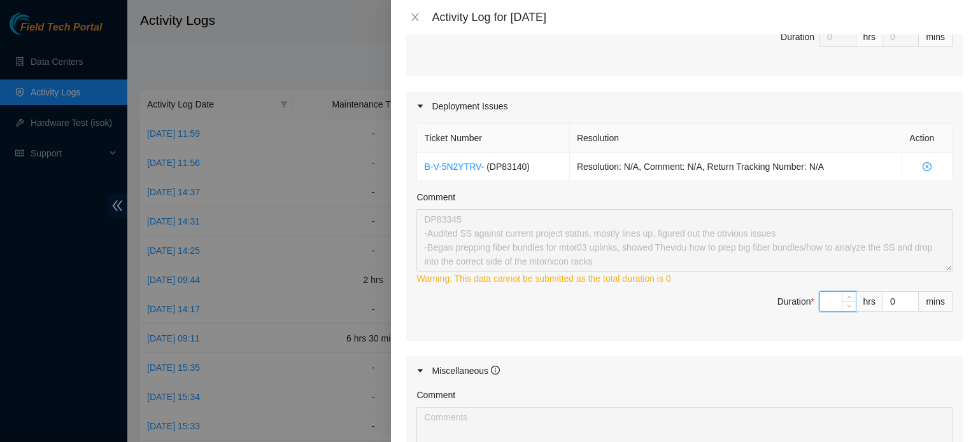
type input "9"
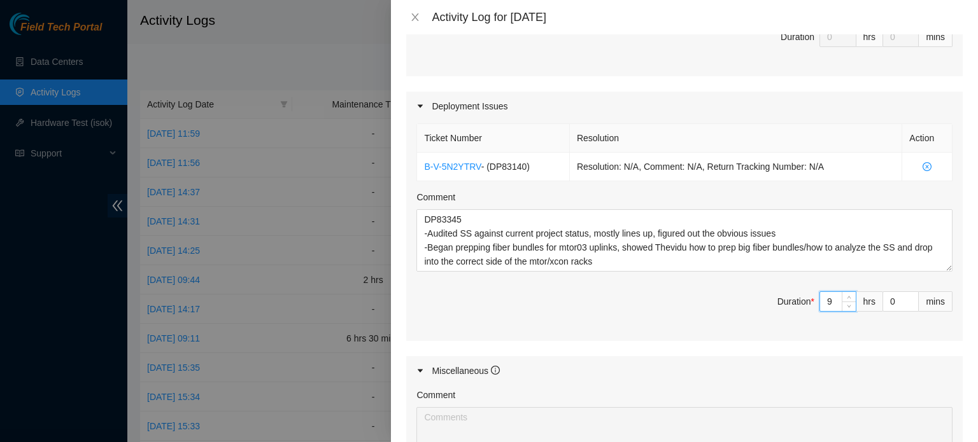
scroll to position [603, 0]
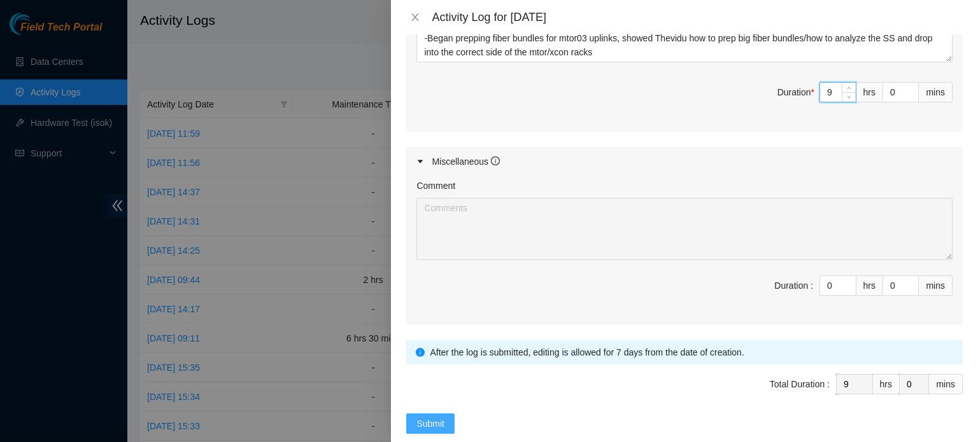
type input "9"
click at [434, 417] on span "Submit" at bounding box center [430, 424] width 28 height 14
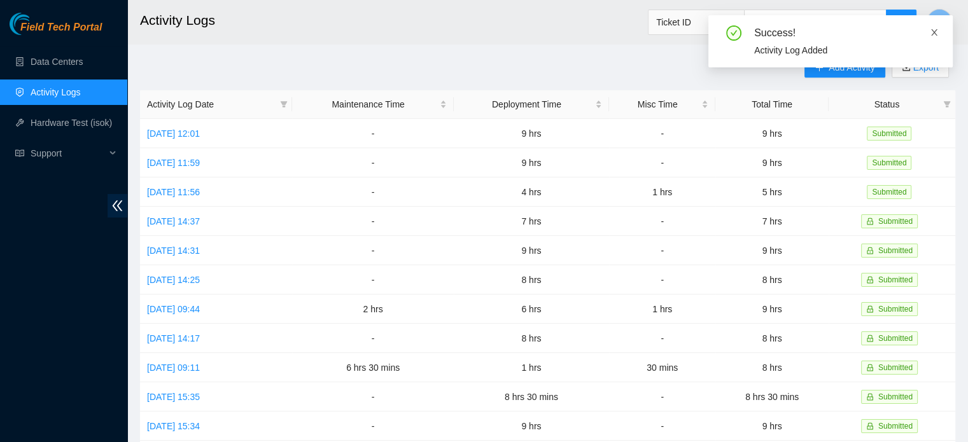
click at [936, 31] on icon "close" at bounding box center [934, 32] width 6 height 6
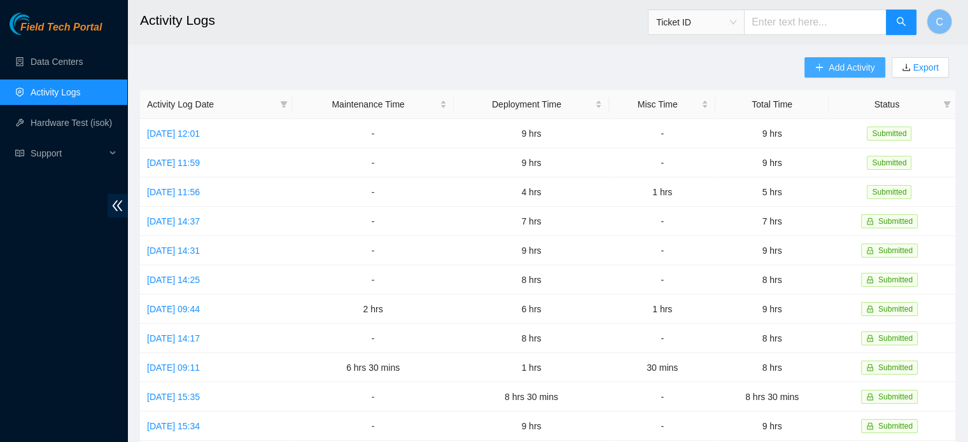
click at [843, 64] on span "Add Activity" at bounding box center [852, 67] width 46 height 14
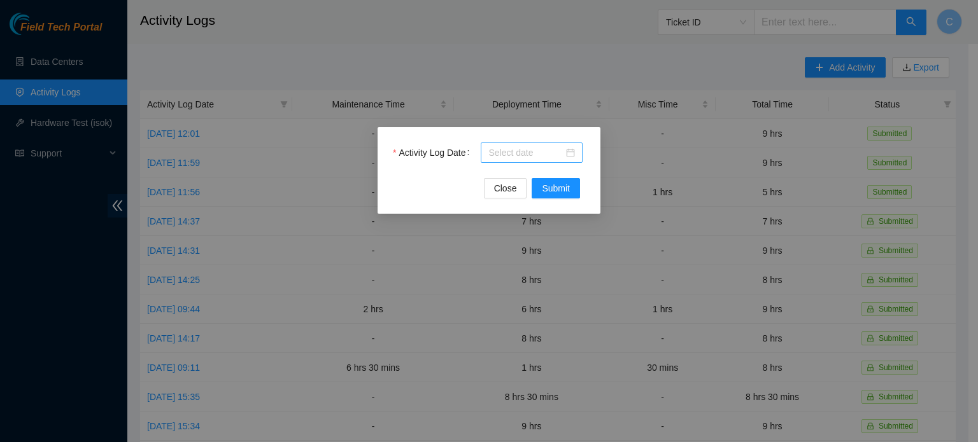
click at [527, 150] on input "Activity Log Date" at bounding box center [525, 153] width 75 height 14
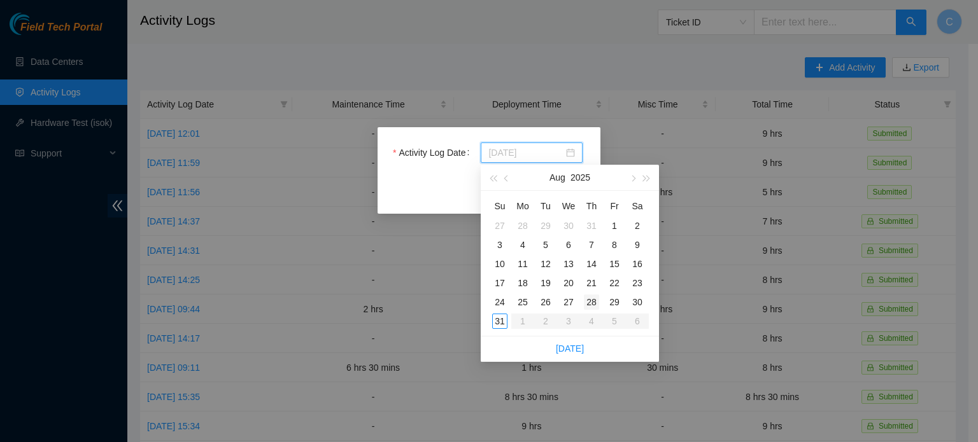
type input "2025-08-28"
click at [592, 300] on div "28" at bounding box center [591, 302] width 15 height 15
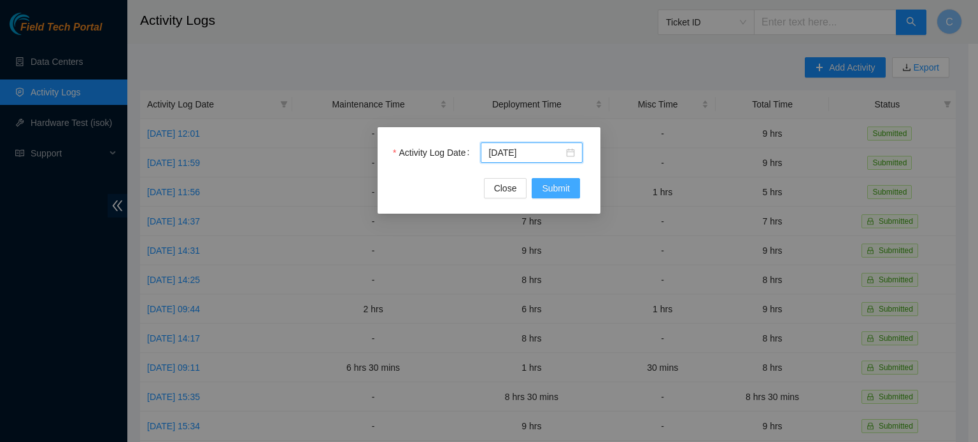
click at [556, 185] on span "Submit" at bounding box center [556, 188] width 28 height 14
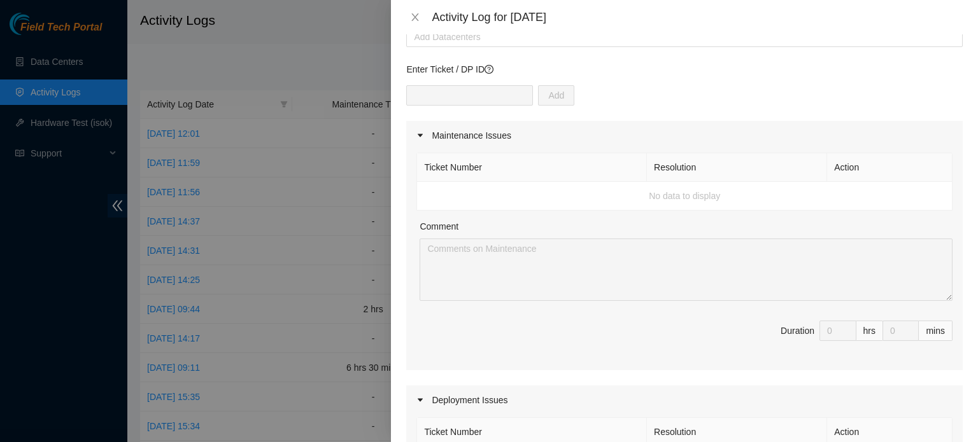
scroll to position [0, 0]
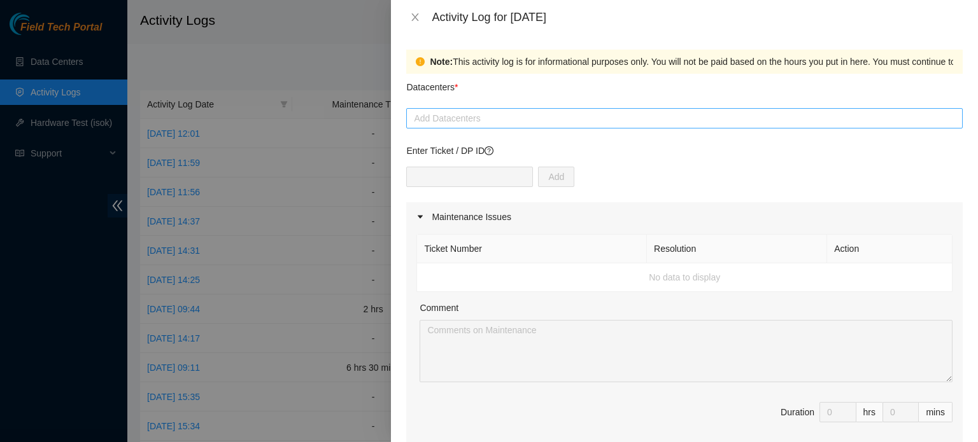
click at [582, 114] on div at bounding box center [684, 118] width 550 height 15
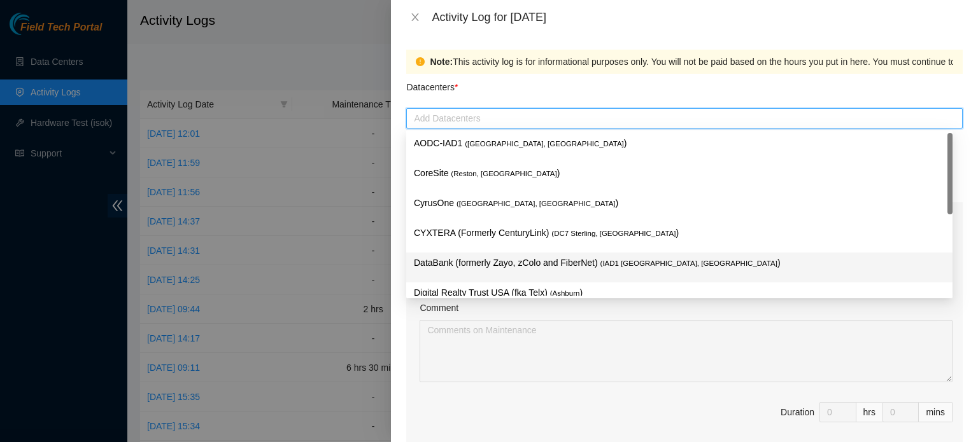
click at [556, 265] on p "DataBank (formerly Zayo, zColo and FiberNet) ( IAD1 Ashburn, VA )" at bounding box center [679, 263] width 531 height 15
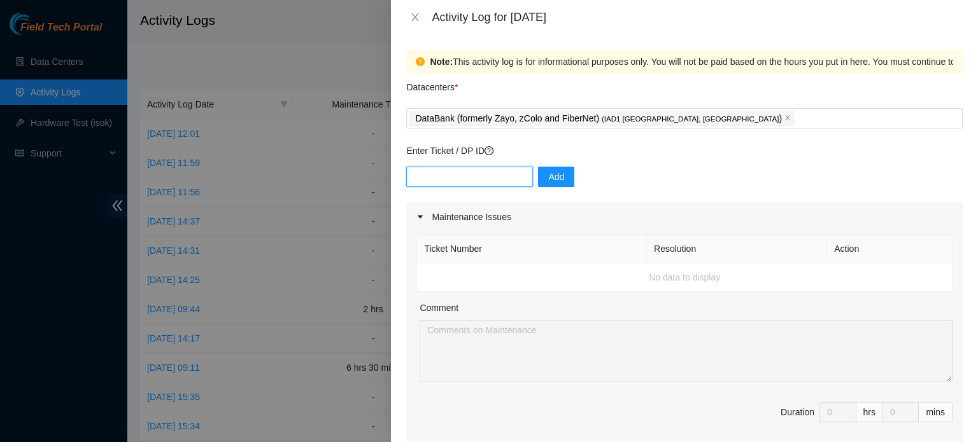
click at [491, 167] on input "text" at bounding box center [469, 177] width 127 height 20
paste input "DP83345"
type input "DP83345"
click at [552, 188] on div "DP83345 Add" at bounding box center [684, 185] width 556 height 36
click at [551, 183] on span "Add" at bounding box center [556, 177] width 16 height 14
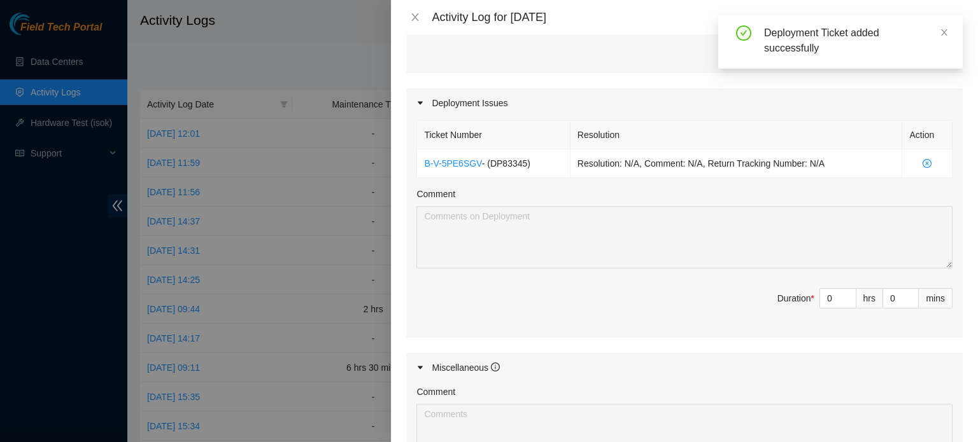
scroll to position [379, 0]
click at [828, 295] on input "0" at bounding box center [838, 297] width 36 height 19
type input "4"
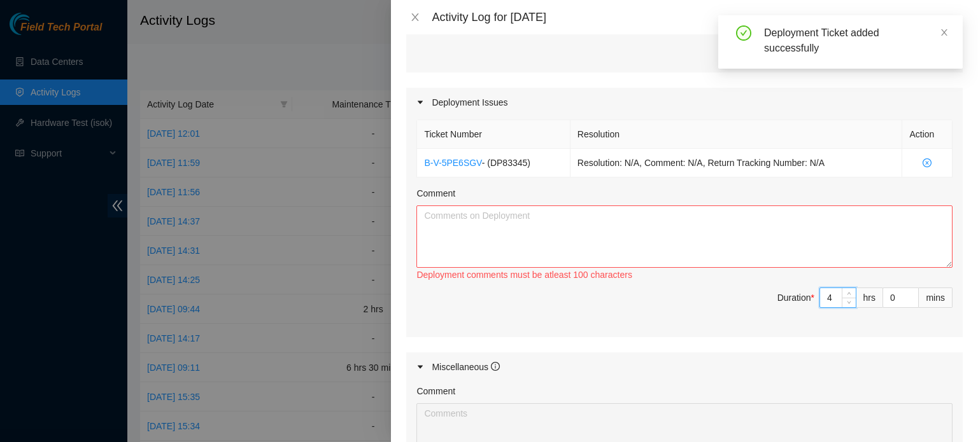
type input "4"
click at [688, 232] on textarea "Comment" at bounding box center [684, 237] width 536 height 62
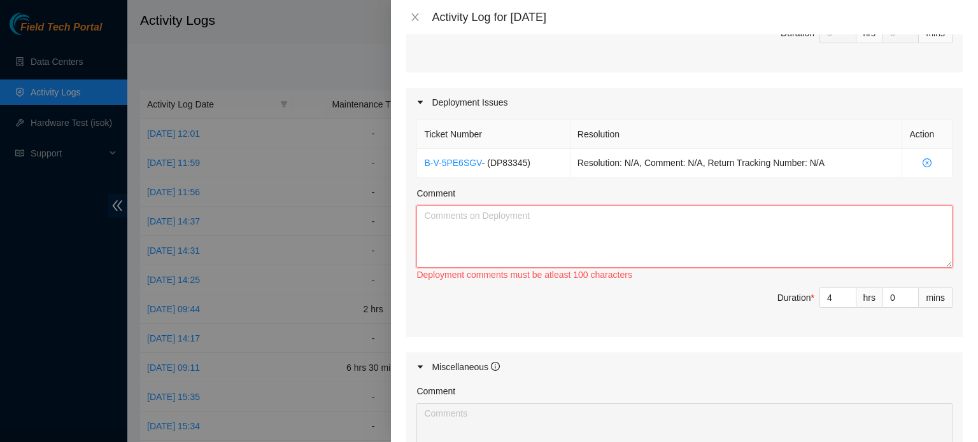
paste textarea "Hello, EOD Report With FT Caleb and Jay -Worked on mtor3 uplinks -Prepped and r…"
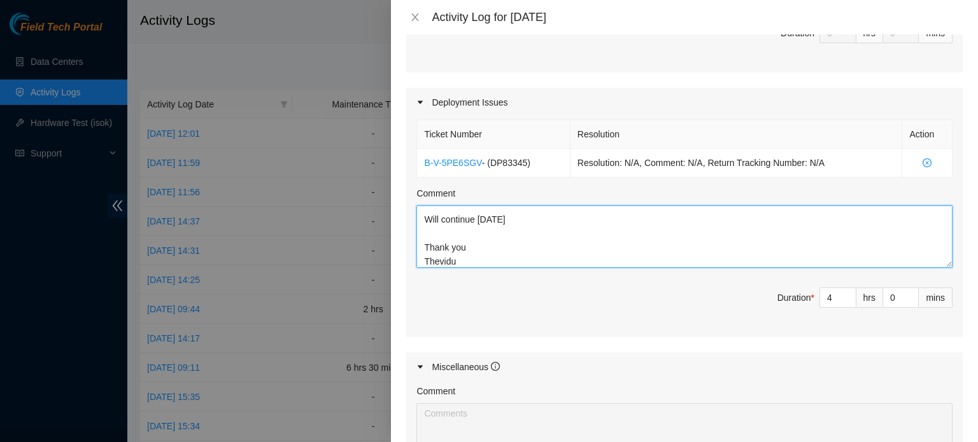
scroll to position [603, 0]
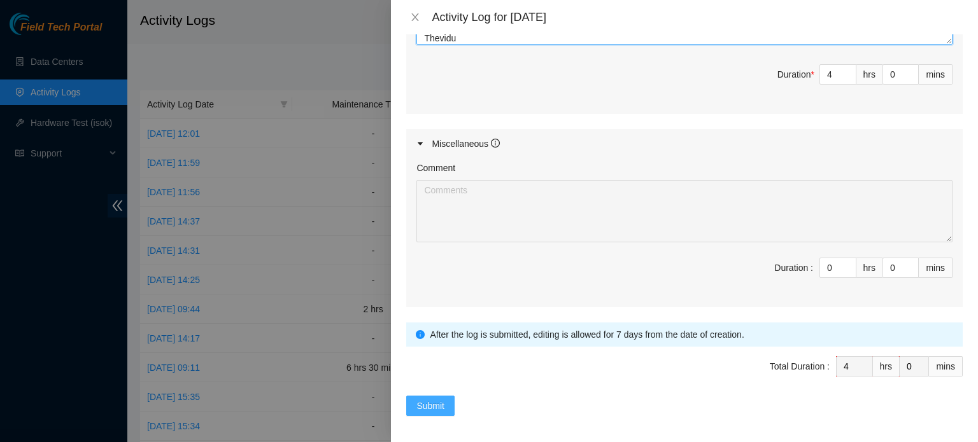
type textarea "Hello, EOD Report With FT Caleb and Jay -Worked on mtor3 uplinks -Prepped and r…"
click at [442, 399] on span "Submit" at bounding box center [430, 406] width 28 height 14
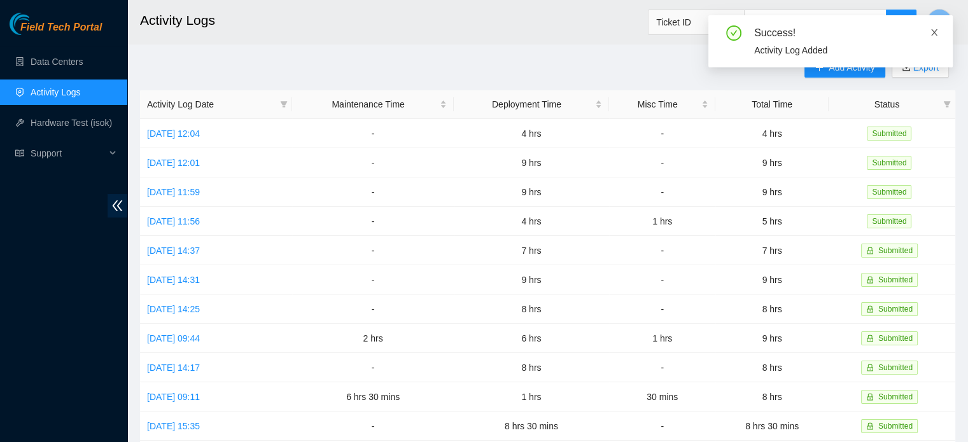
click at [937, 32] on icon "close" at bounding box center [934, 32] width 9 height 9
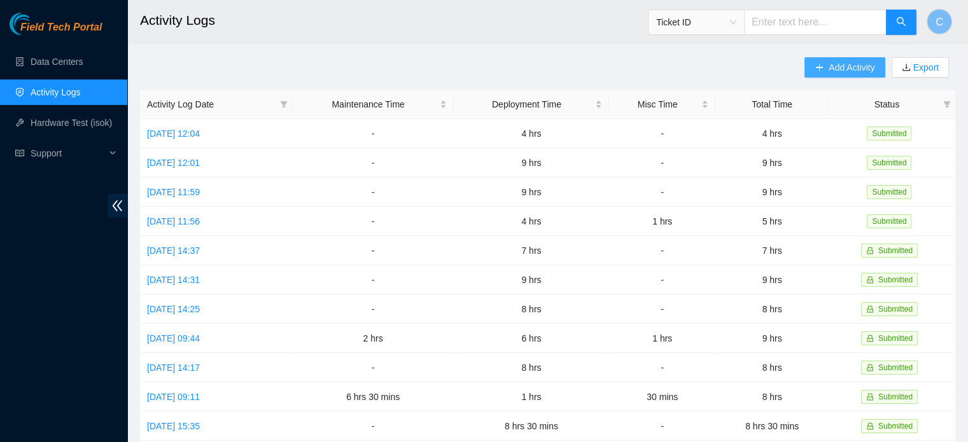
click at [834, 69] on span "Add Activity" at bounding box center [852, 67] width 46 height 14
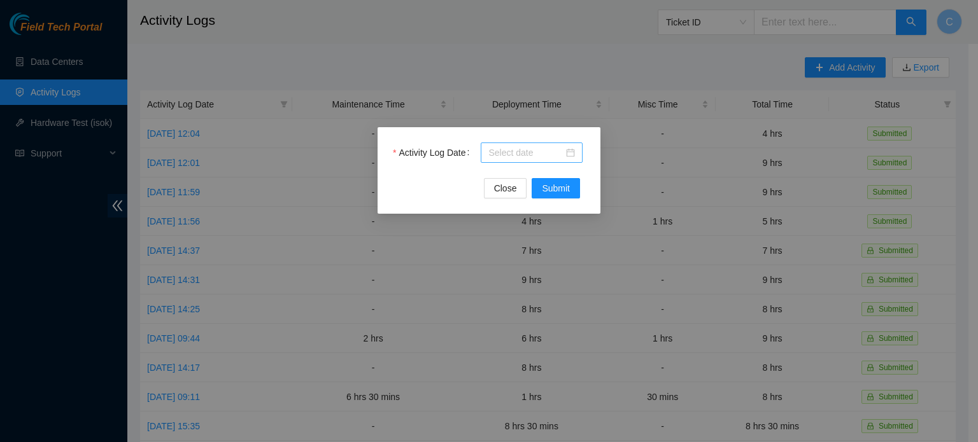
click at [542, 156] on input "Activity Log Date" at bounding box center [525, 153] width 75 height 14
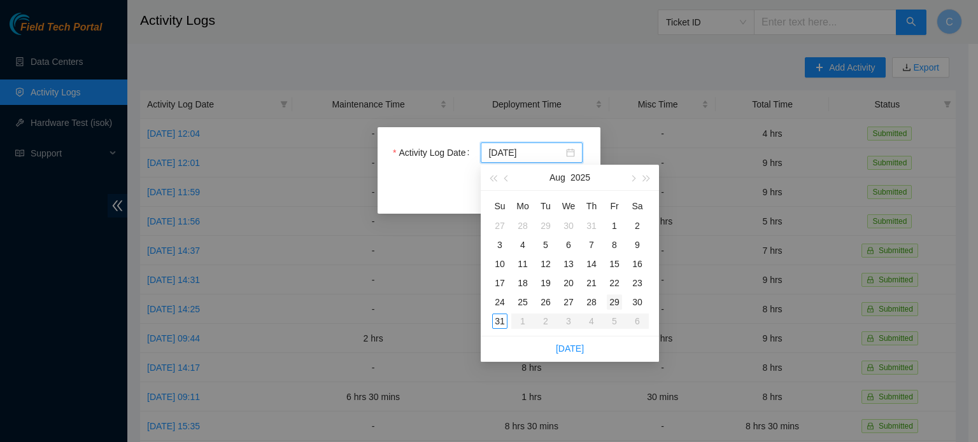
type input "2025-08-29"
click at [614, 305] on div "29" at bounding box center [614, 302] width 15 height 15
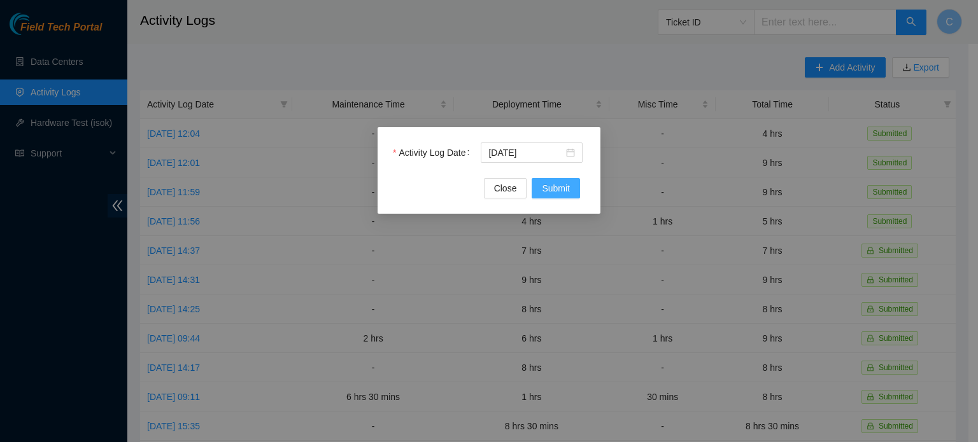
click at [551, 188] on span "Submit" at bounding box center [556, 188] width 28 height 14
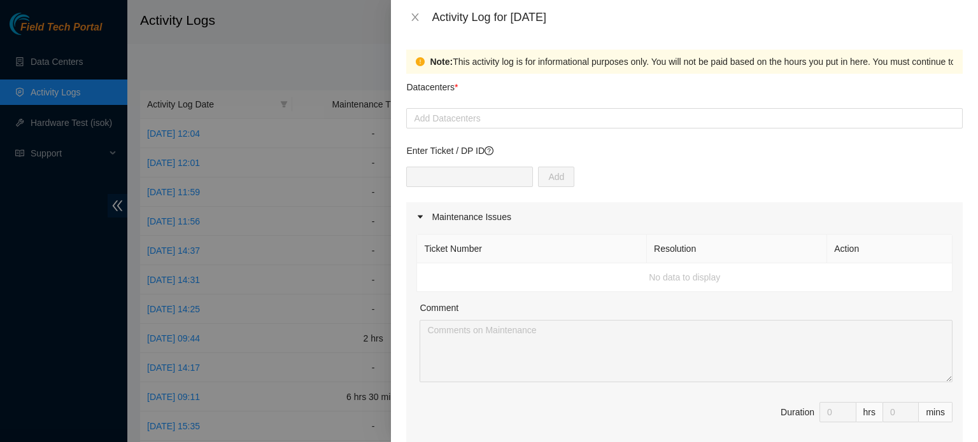
click at [912, 183] on div "Add" at bounding box center [684, 185] width 556 height 36
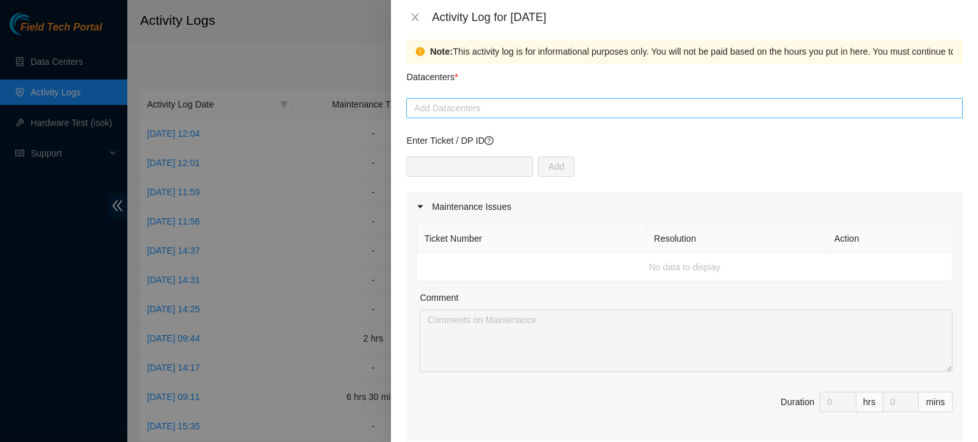
click at [593, 109] on div at bounding box center [684, 108] width 550 height 15
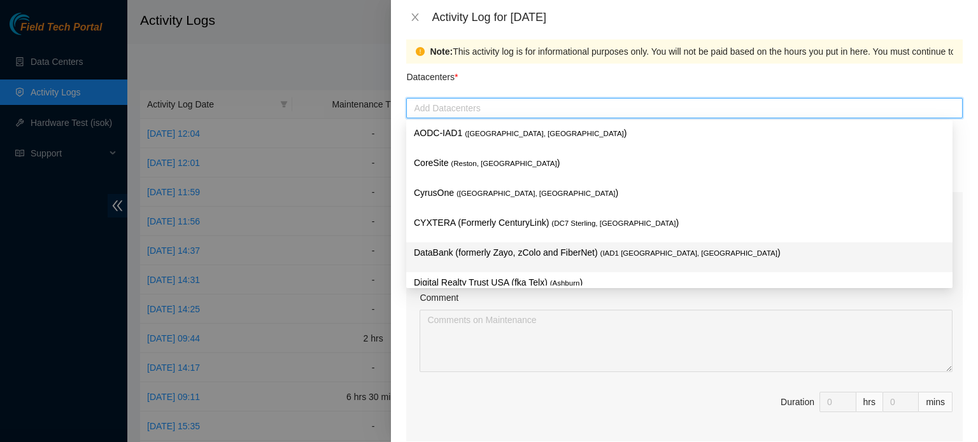
click at [479, 257] on p "DataBank (formerly Zayo, zColo and FiberNet) ( IAD1 Ashburn, VA )" at bounding box center [679, 253] width 531 height 15
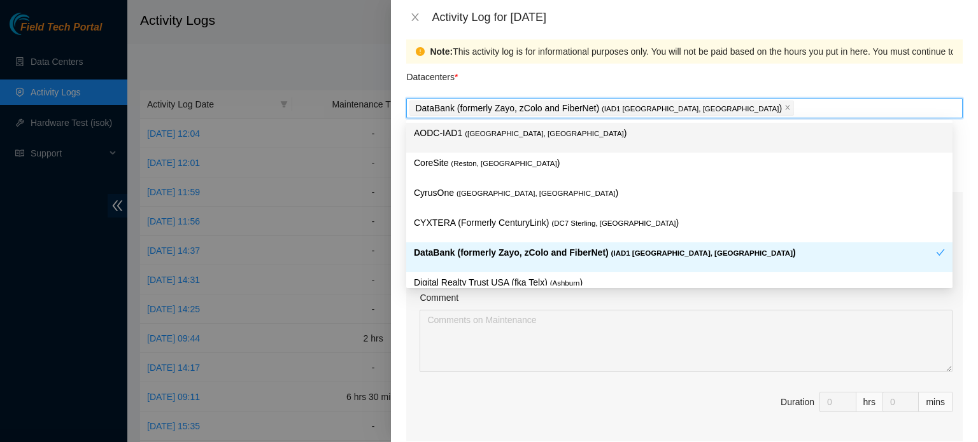
click at [667, 64] on div "Datacenters *" at bounding box center [684, 81] width 556 height 34
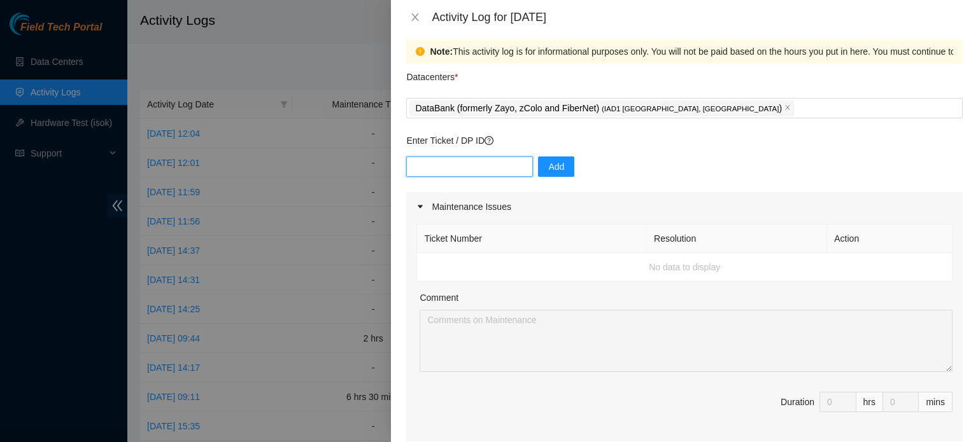
click at [477, 167] on input "text" at bounding box center [469, 167] width 127 height 20
paste input "Hello, EOD Report With FT Caleb and Jay -Worked on mtor3 uplinks -Prepped and r…"
type input "Hello, EOD Report With FT Caleb and Jay -Worked on mtor3 uplinks -Prepped and r…"
paste input "DP83345"
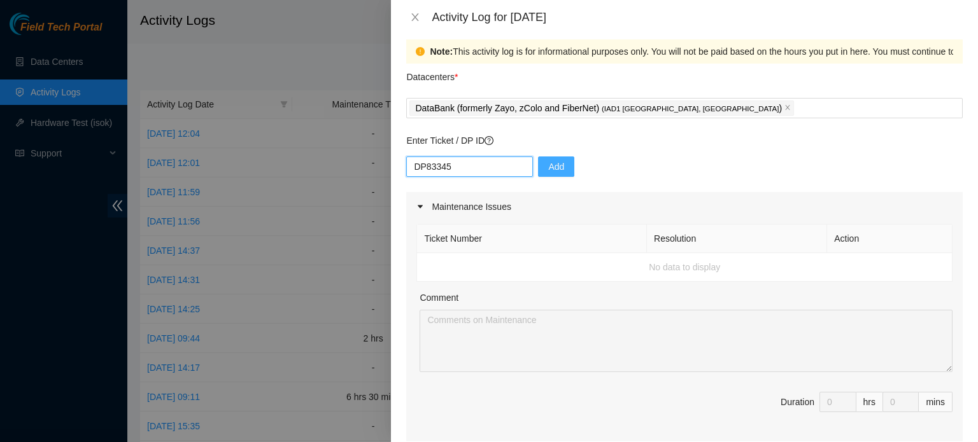
type input "DP83345"
click at [548, 162] on span "Add" at bounding box center [556, 167] width 16 height 14
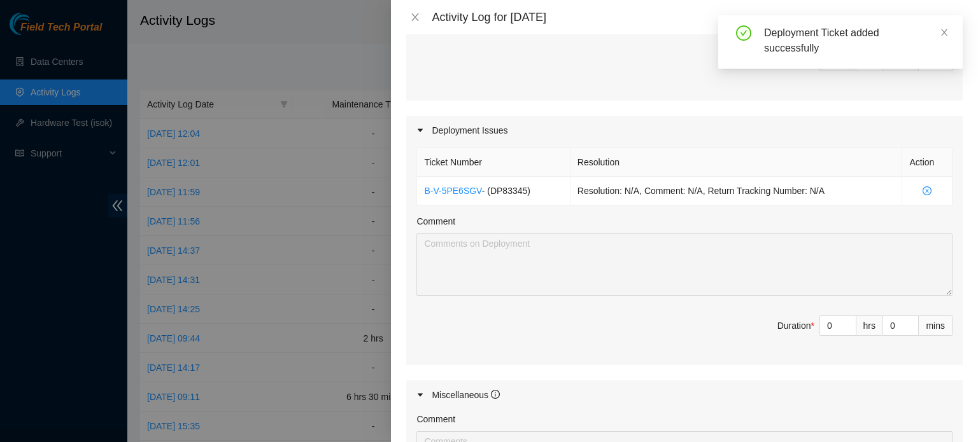
scroll to position [363, 0]
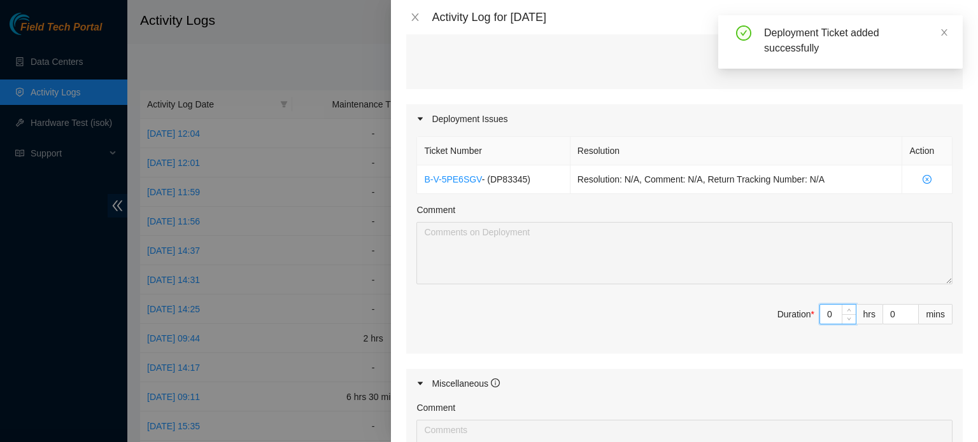
drag, startPoint x: 826, startPoint y: 313, endPoint x: 807, endPoint y: 313, distance: 19.1
click at [807, 313] on span "Duration * 0 hrs 0 mins" at bounding box center [684, 322] width 536 height 36
type input "09"
type input "9"
type input "0"
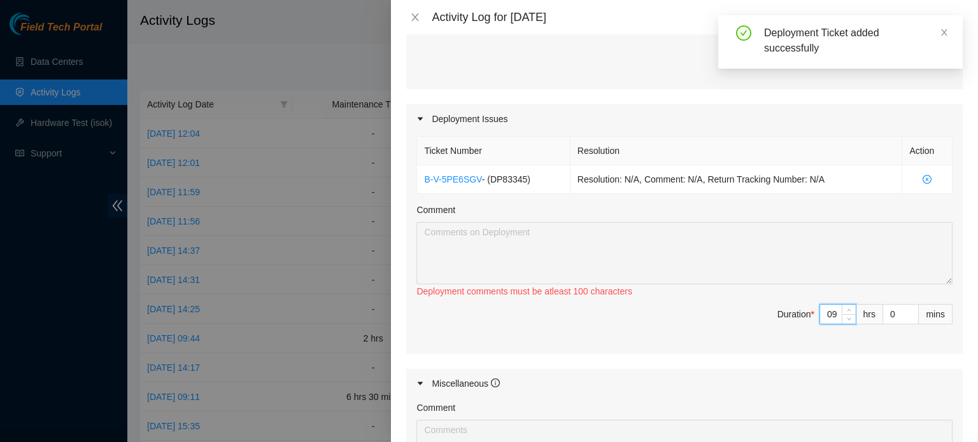
type input "0"
type input "9"
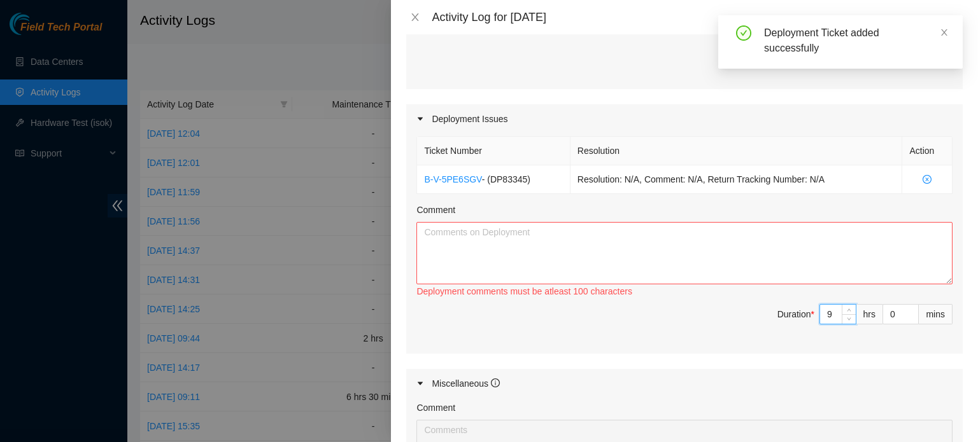
type input "9"
click at [637, 234] on textarea "Comment" at bounding box center [684, 253] width 536 height 62
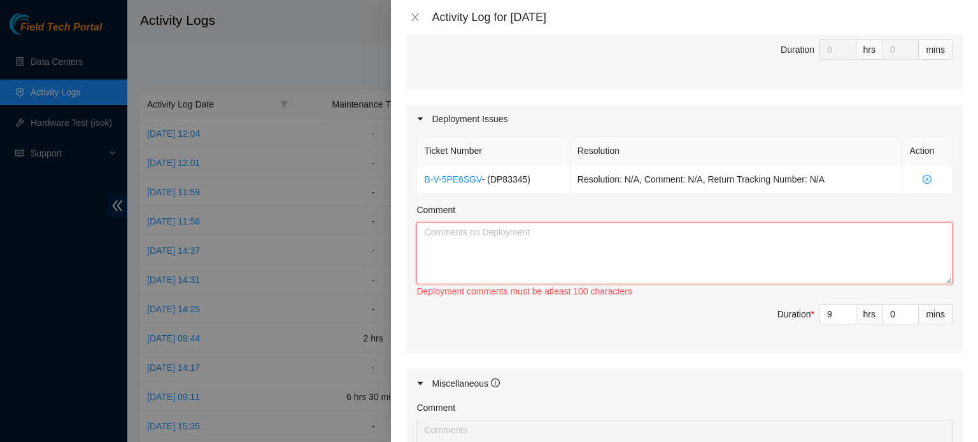
paste textarea "DP83345"
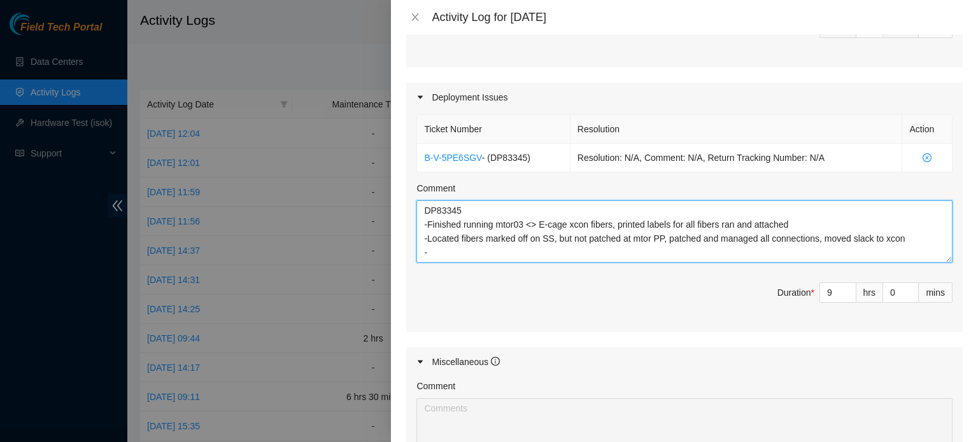
scroll to position [384, 0]
click at [526, 207] on textarea "DP83345 -Finished running mtor03 <> E-cage xcon fibers, printed labels for all …" at bounding box center [684, 232] width 536 height 62
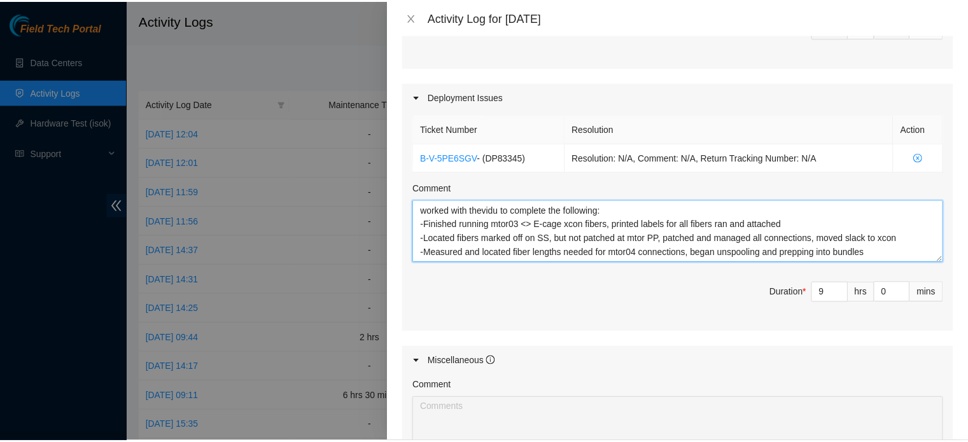
scroll to position [603, 0]
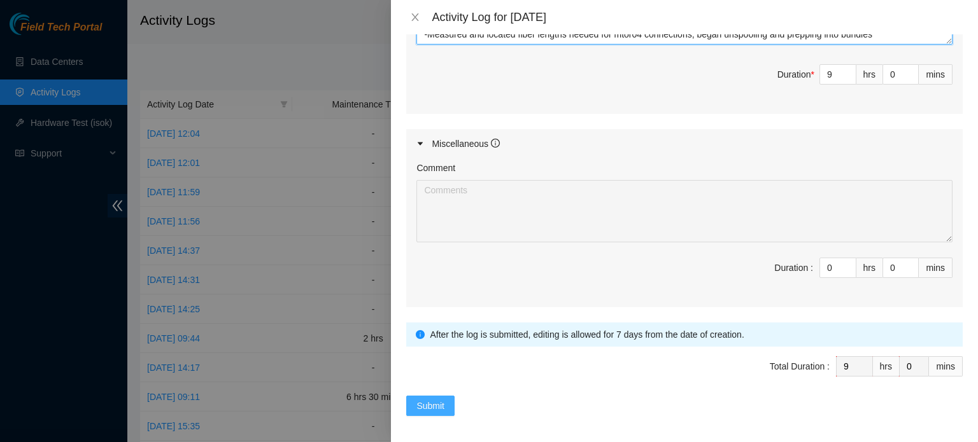
type textarea "DP83345 worked with thevidu to complete the following: -Finished running mtor03…"
click at [419, 405] on span "Submit" at bounding box center [430, 406] width 28 height 14
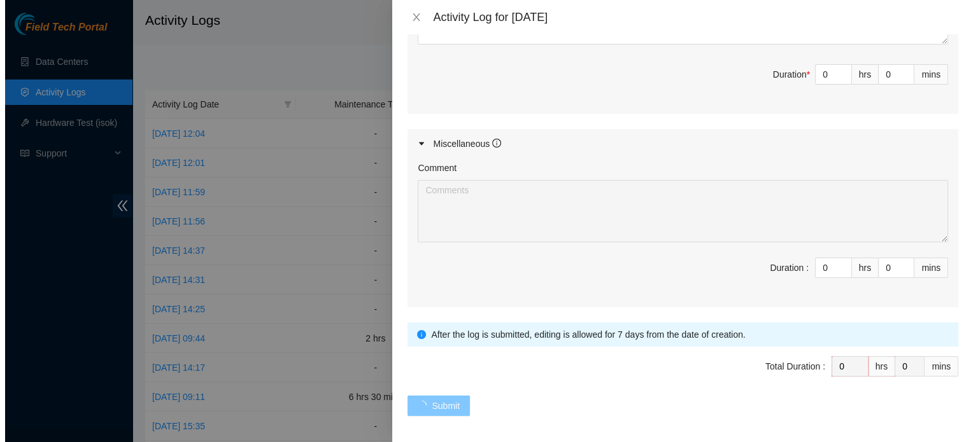
scroll to position [0, 0]
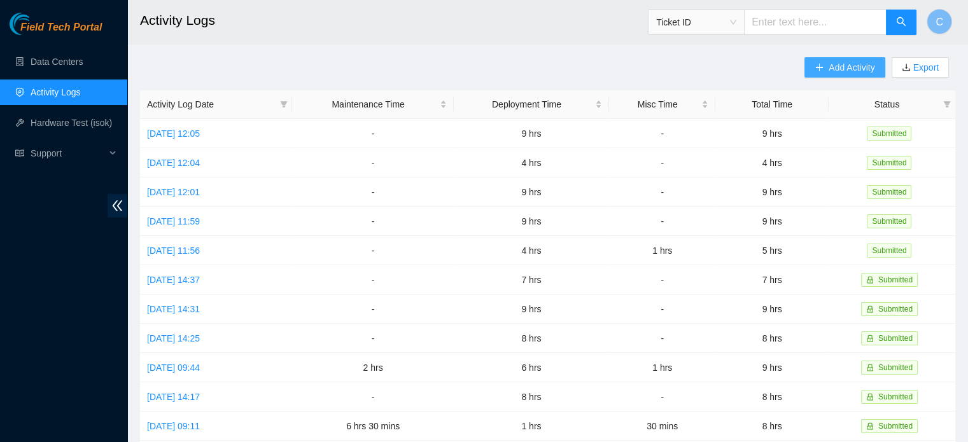
click at [855, 66] on span "Add Activity" at bounding box center [852, 67] width 46 height 14
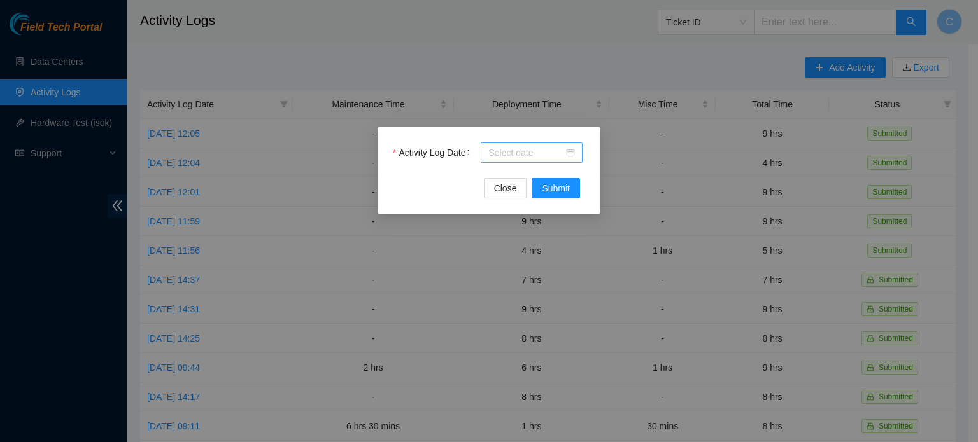
click at [518, 146] on input "Activity Log Date" at bounding box center [525, 153] width 75 height 14
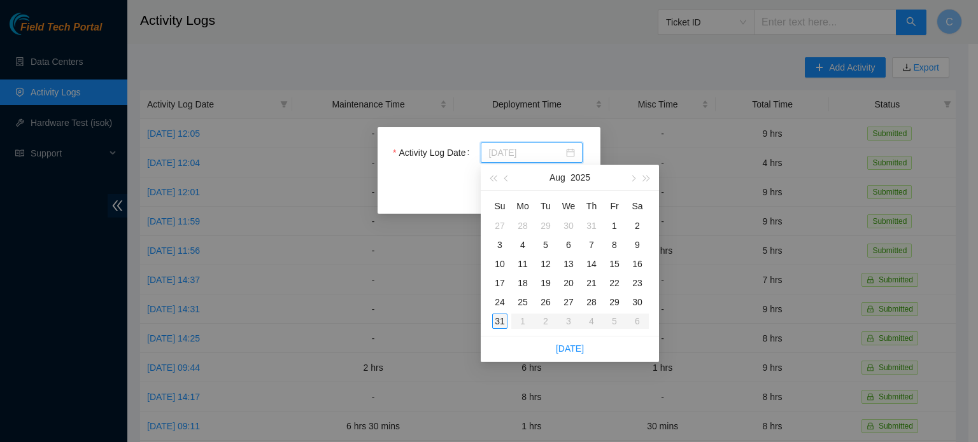
type input "2025-08-31"
click at [500, 320] on div "31" at bounding box center [499, 321] width 15 height 15
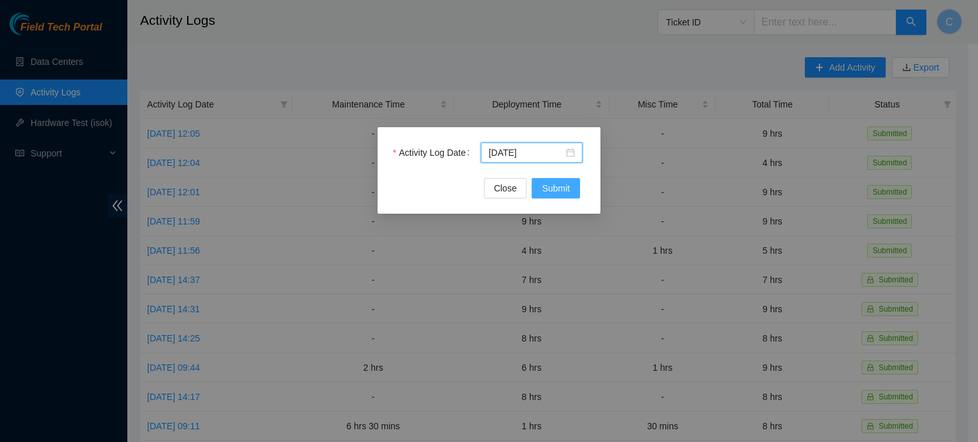
click at [554, 185] on span "Submit" at bounding box center [556, 188] width 28 height 14
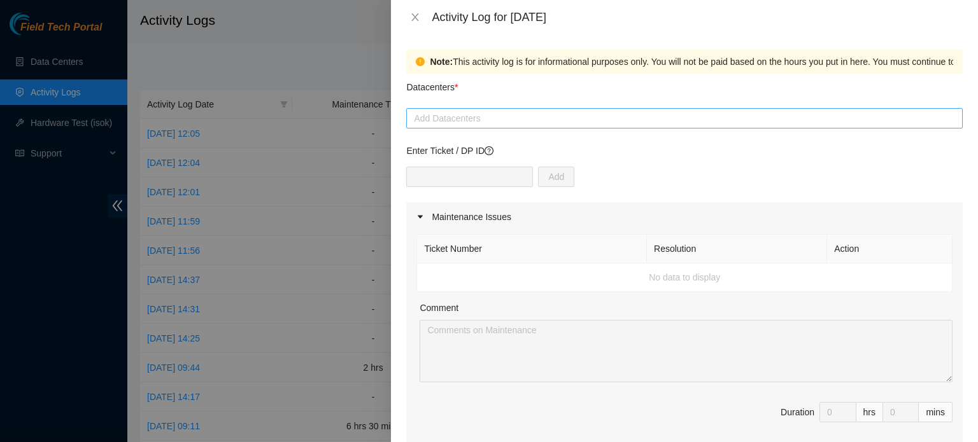
click at [489, 124] on div at bounding box center [684, 118] width 550 height 15
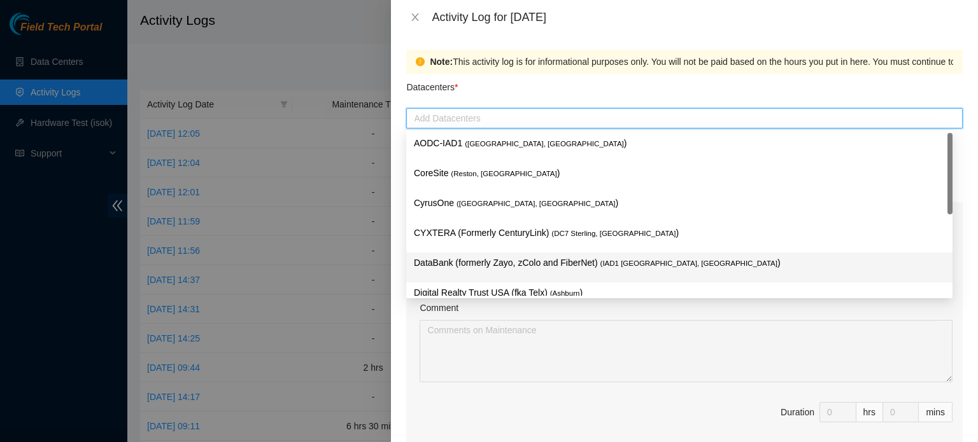
click at [500, 264] on p "DataBank (formerly Zayo, zColo and FiberNet) ( IAD1 Ashburn, VA )" at bounding box center [679, 263] width 531 height 15
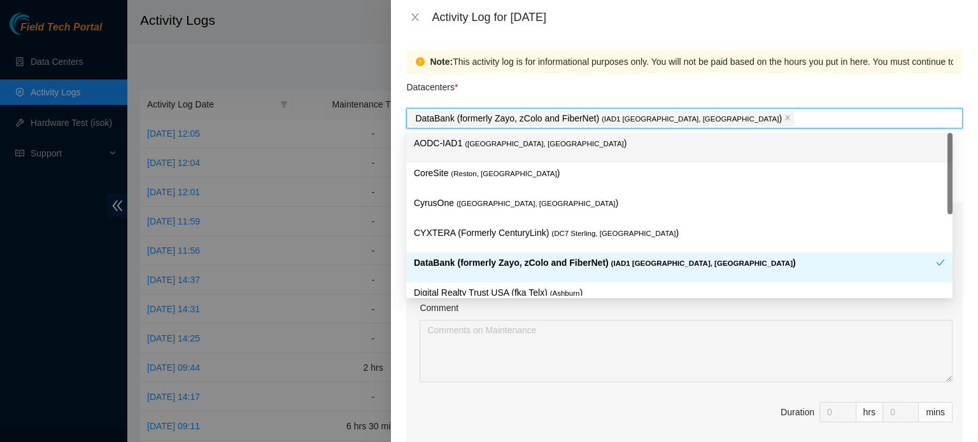
click at [605, 88] on div "Datacenters *" at bounding box center [684, 91] width 556 height 34
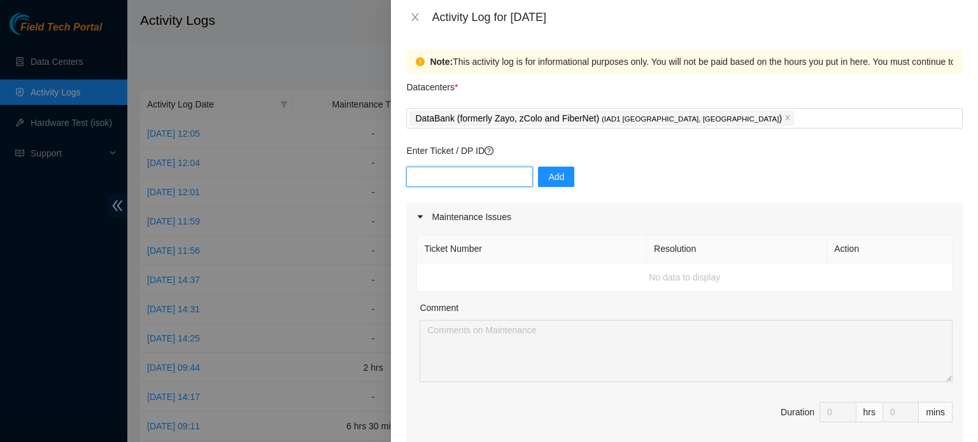
click at [488, 178] on input "text" at bounding box center [469, 177] width 127 height 20
paste input "DP83345"
type input "DP83345"
click at [548, 174] on span "Add" at bounding box center [556, 177] width 16 height 14
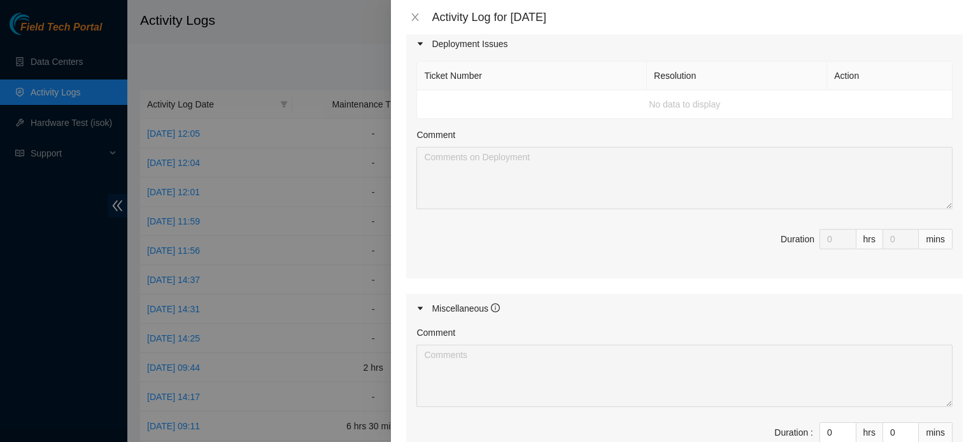
scroll to position [440, 0]
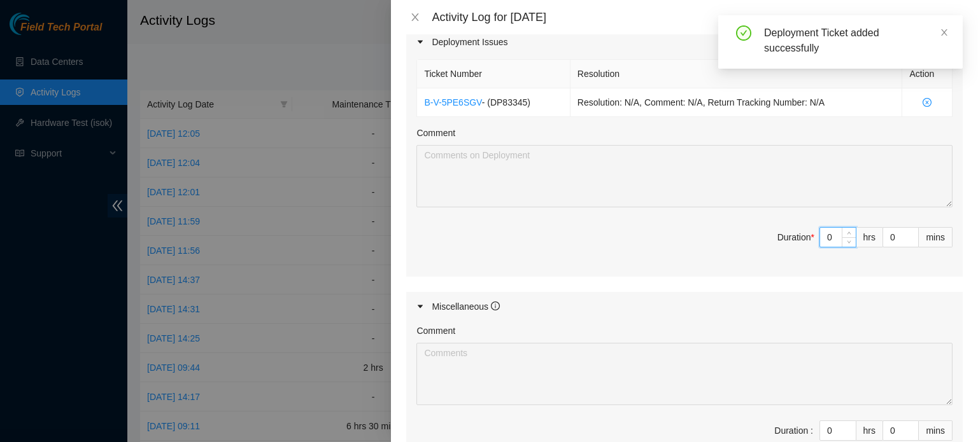
drag, startPoint x: 830, startPoint y: 234, endPoint x: 787, endPoint y: 234, distance: 42.6
click at [787, 234] on span "Duration * 0 hrs 0 mins" at bounding box center [684, 245] width 536 height 36
type input "4"
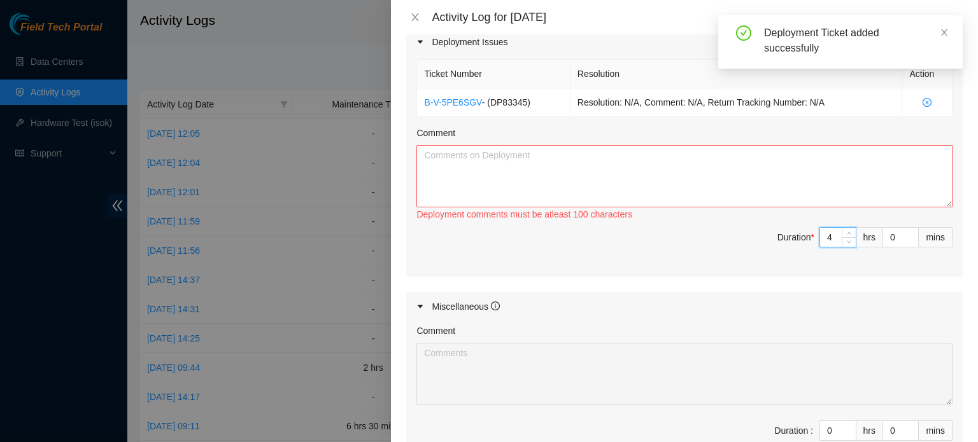
type input "4"
click at [694, 170] on textarea "Comment" at bounding box center [684, 176] width 536 height 62
paste textarea "DP83345"
type textarea "DP83345"
paste textarea "-Ran/labeled the remaining available mtor03 fibers, need xcon info added for ro…"
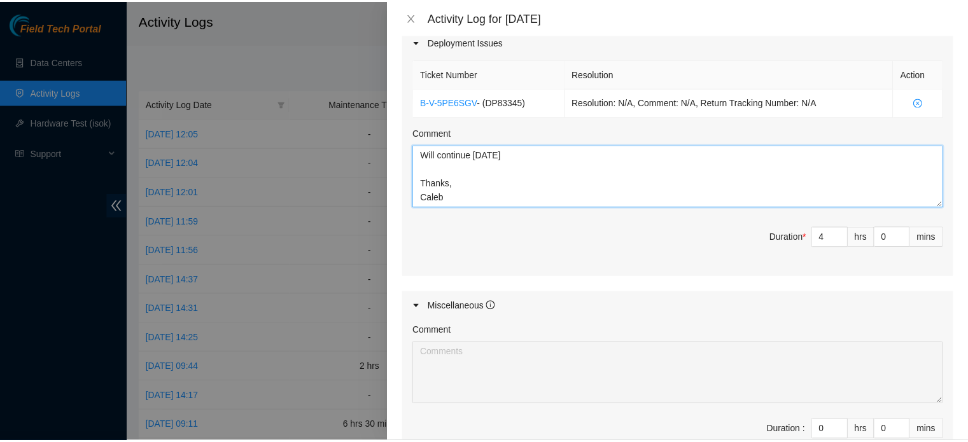
scroll to position [603, 0]
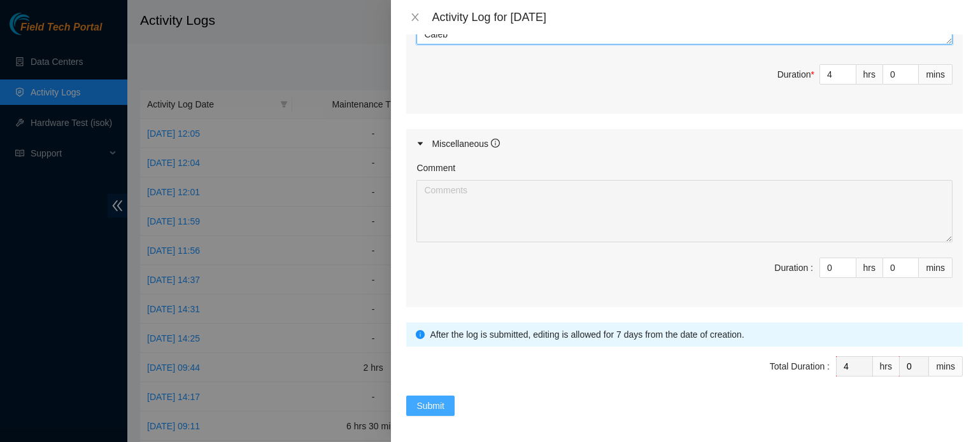
type textarea "-Ran/labeled the remaining available mtor03 fibers, need xcon info added for ro…"
click at [437, 402] on span "Submit" at bounding box center [430, 406] width 28 height 14
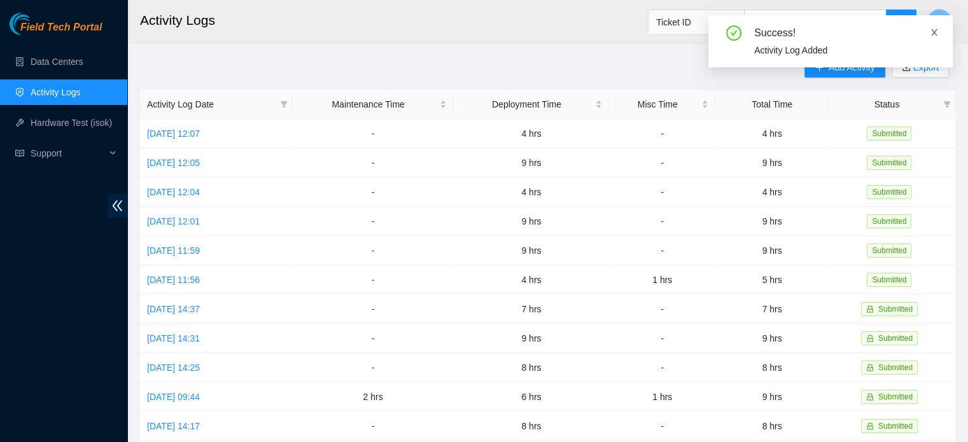
click at [934, 32] on icon "close" at bounding box center [934, 32] width 6 height 6
